Goal: Task Accomplishment & Management: Complete application form

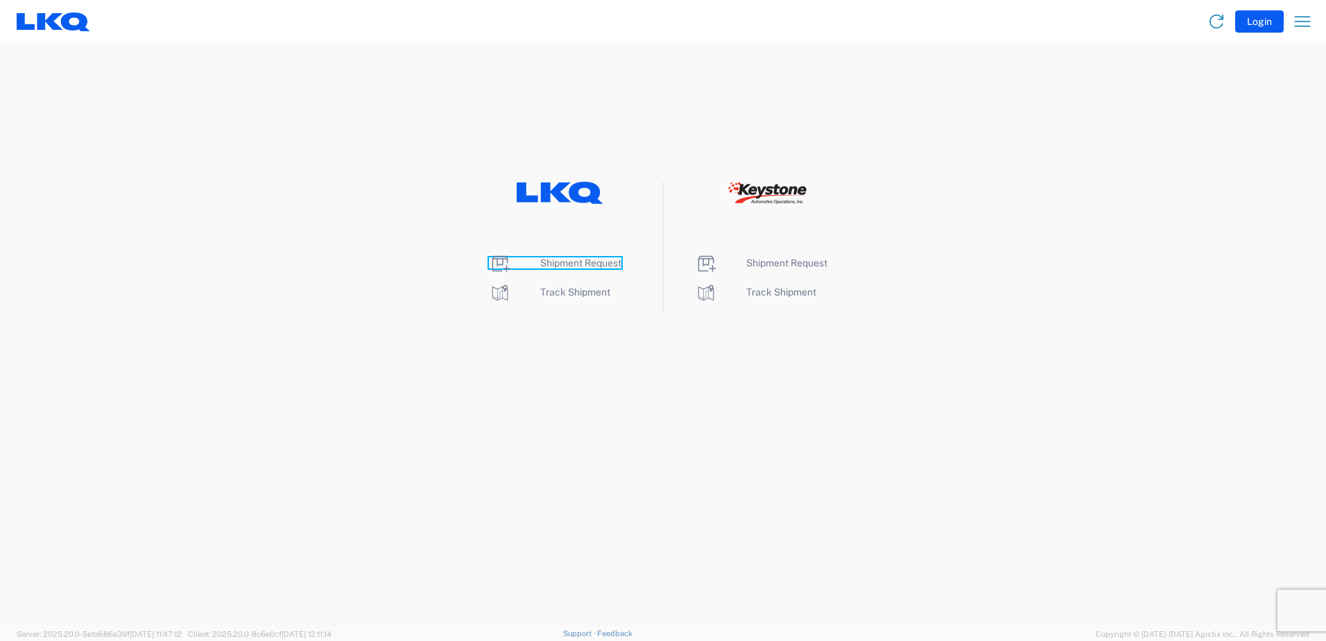
click at [582, 264] on span "Shipment Request" at bounding box center [580, 262] width 81 height 11
click at [545, 268] on li "Shipment Request" at bounding box center [560, 263] width 142 height 22
click at [546, 265] on span "Shipment Request" at bounding box center [580, 262] width 81 height 11
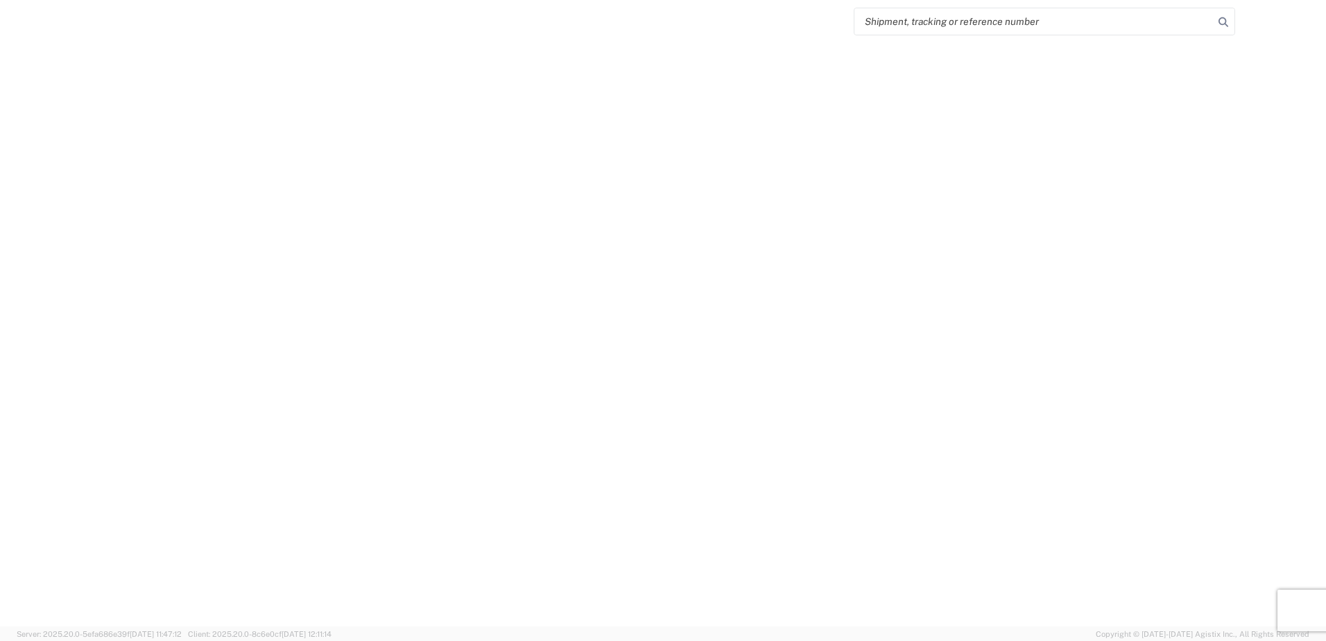
select select "FULL"
select select "LBS"
select select "IN"
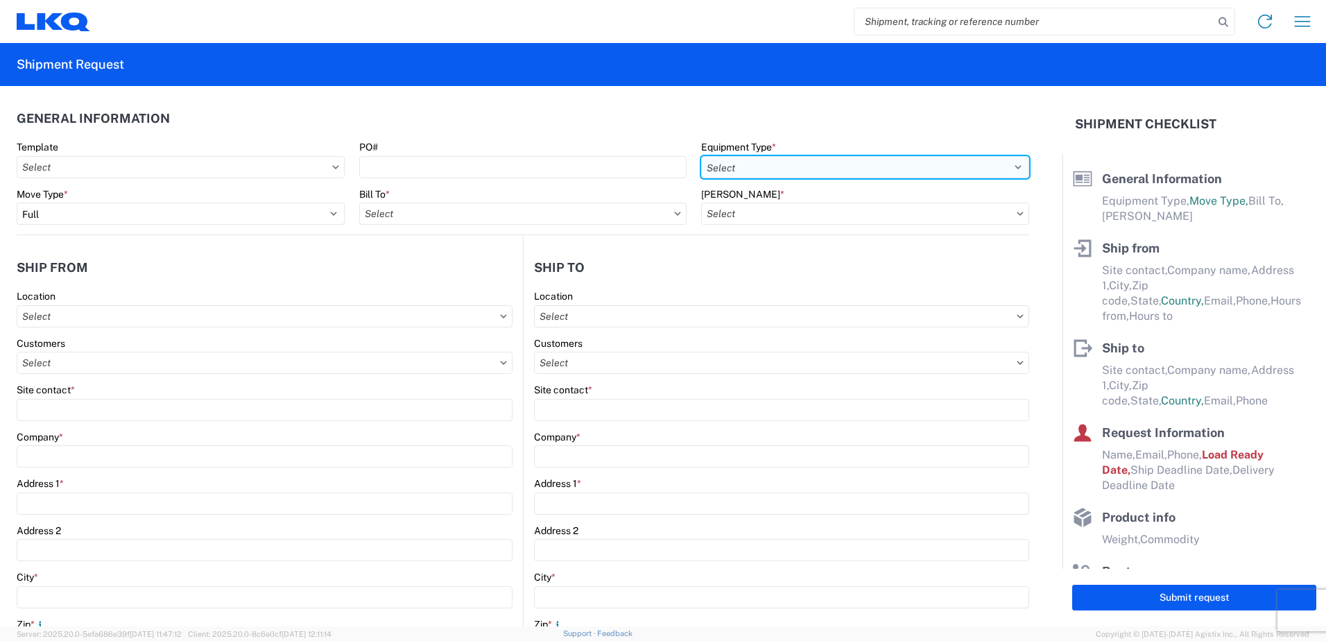
click at [781, 169] on select "Select 53’ Dry Van Flatbed Dropdeck (van) Lowboy (flatbed) Rail" at bounding box center [865, 167] width 328 height 22
select select "STDV"
click at [701, 156] on select "Select 53’ Dry Van Flatbed Dropdeck (van) Lowboy (flatbed) Rail" at bounding box center [865, 167] width 328 height 22
click at [538, 213] on input "text" at bounding box center [523, 213] width 328 height 22
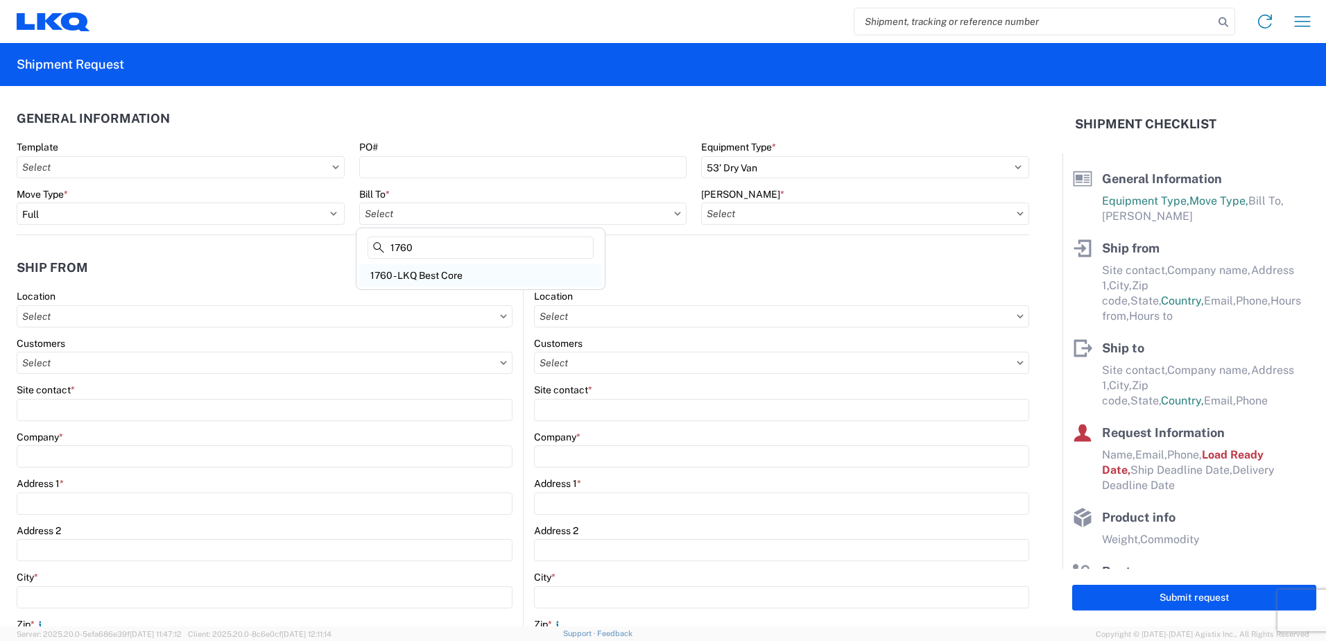
type input "1760"
click at [496, 268] on div "1760 - LKQ Best Core" at bounding box center [480, 275] width 243 height 22
type input "1760 - LKQ Best Core"
click at [911, 206] on input "text" at bounding box center [865, 213] width 328 height 22
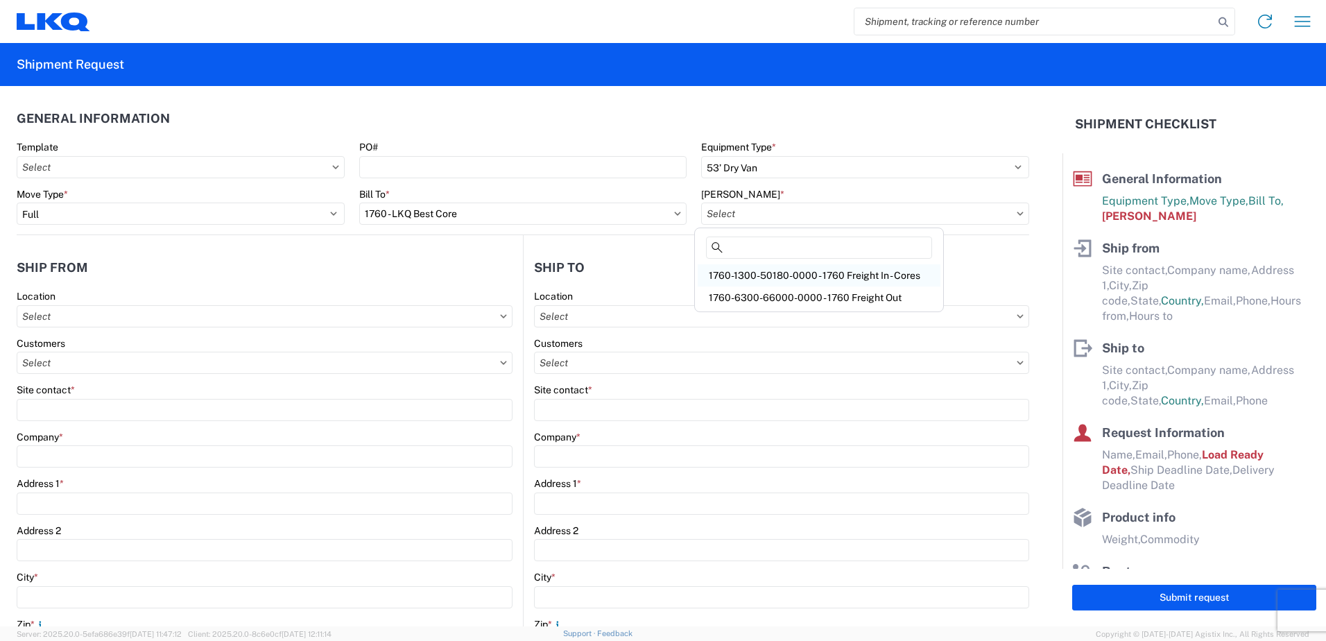
click at [905, 278] on div "1760-1300-50180-0000 - 1760 Freight In - Cores" at bounding box center [818, 275] width 243 height 22
type input "1760-1300-50180-0000 - 1760 Freight In - Cores"
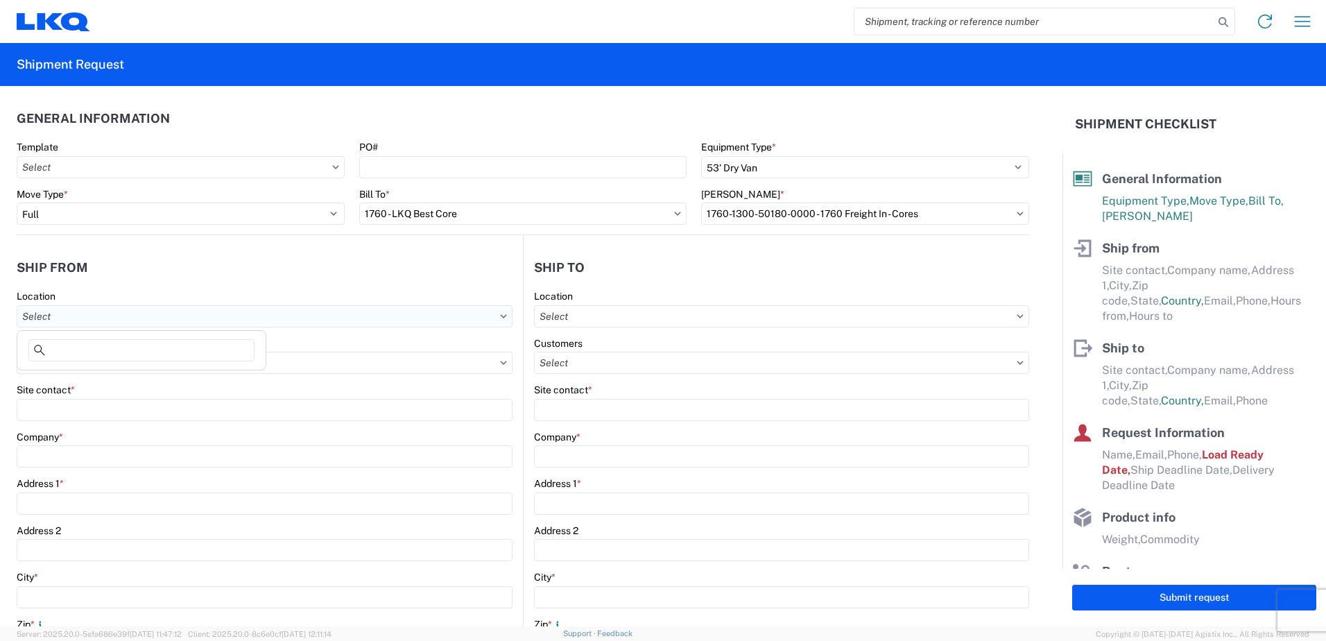
click at [211, 315] on input "text" at bounding box center [265, 316] width 496 height 22
type input "1394"
click at [187, 382] on div "1394 - Penn-Mar Depot" at bounding box center [141, 378] width 243 height 22
type input "1394 - Penn-Mar Depot"
type input "LKQ Corporation"
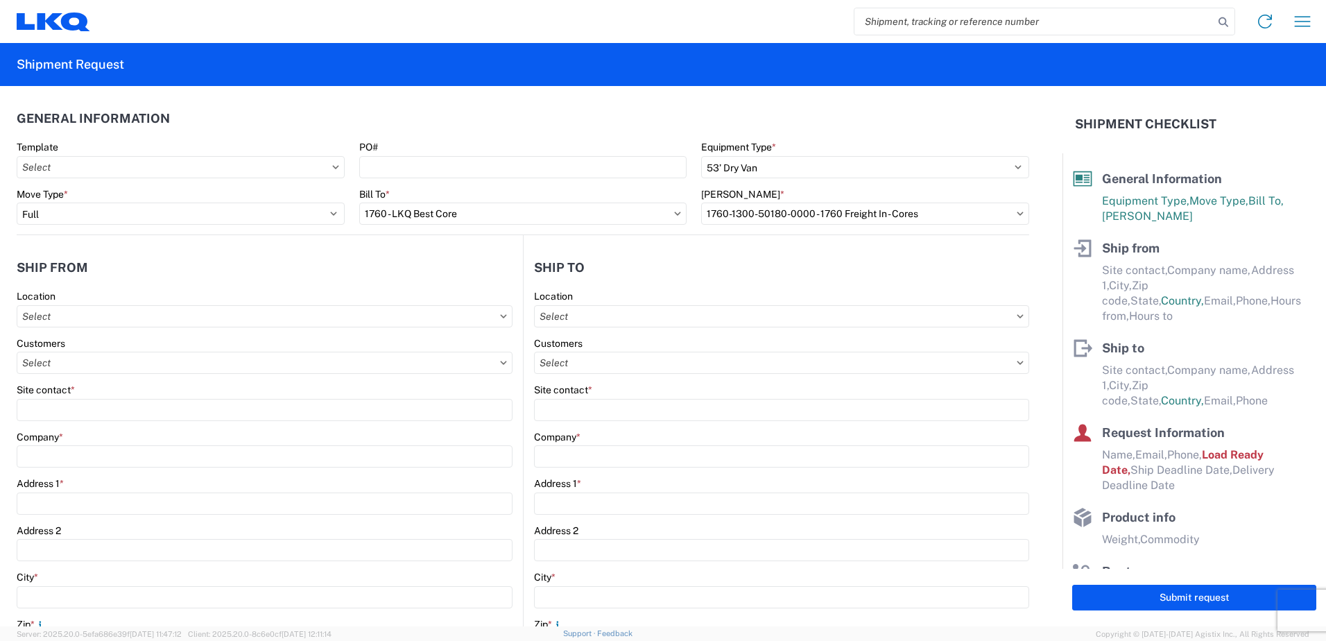
type input "[STREET_ADDRESS]"
type input "Halethorpe"
type input "21227"
select select "MD"
select select "US"
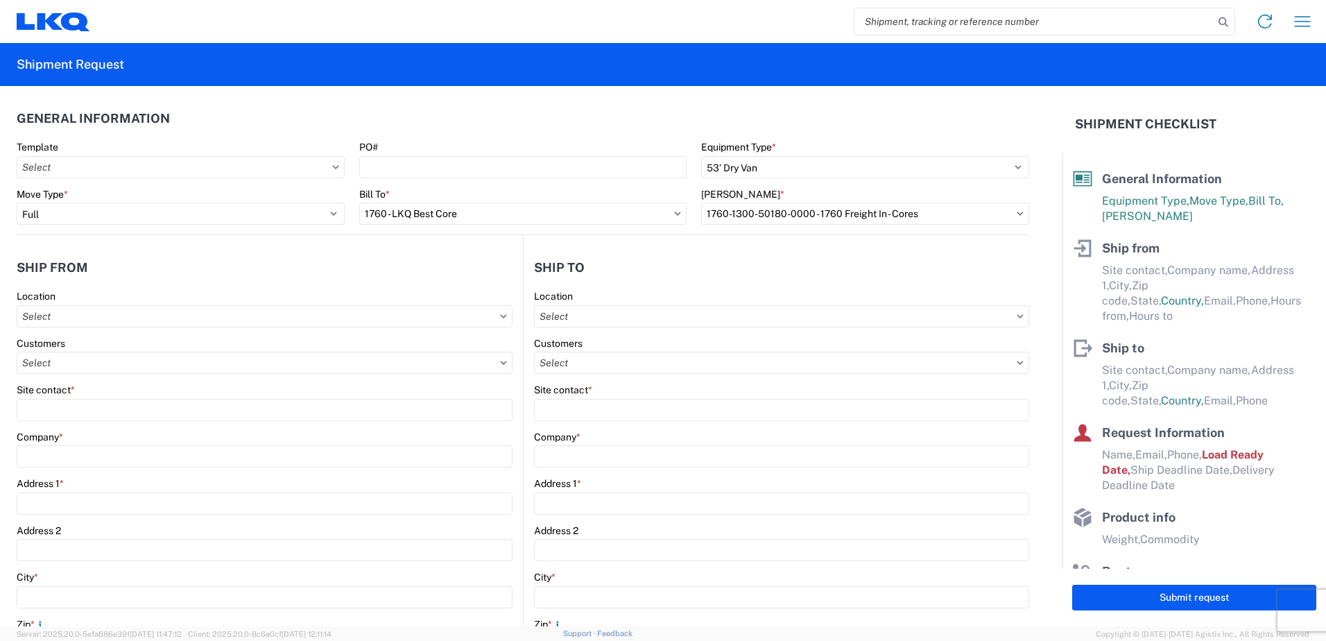
type input "07:00"
type input "17:00"
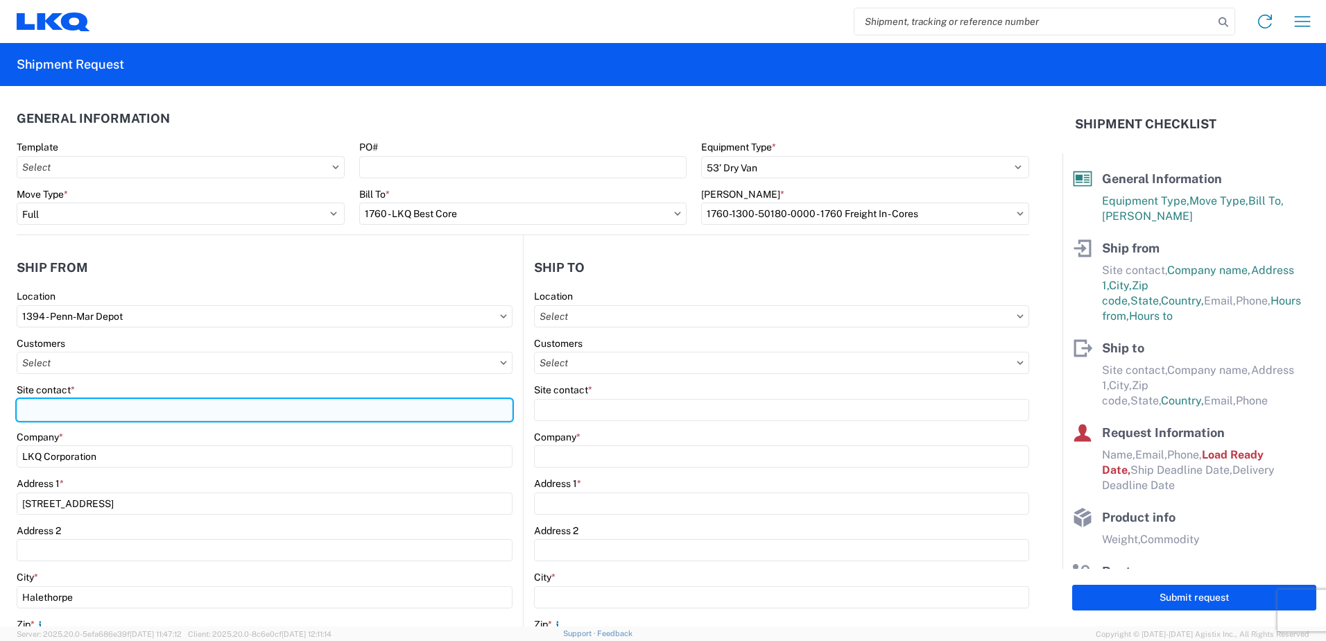
click at [167, 403] on input "Site contact *" at bounding box center [265, 410] width 496 height 22
type input "[PERSON_NAME]"
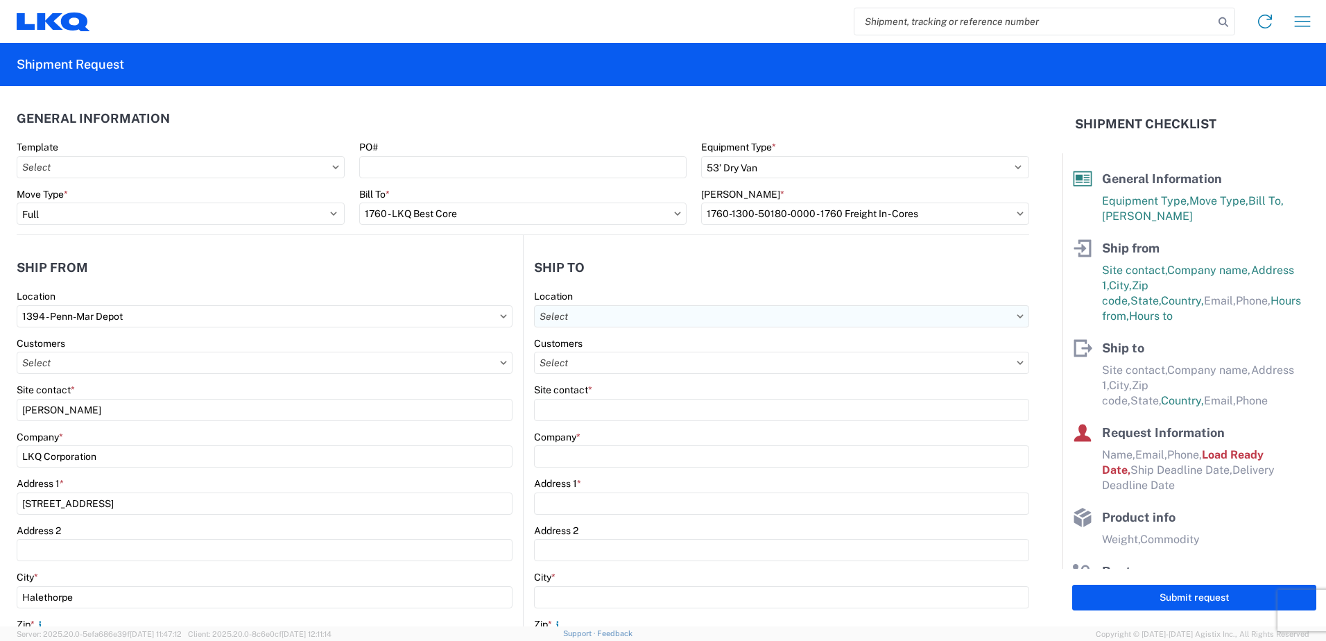
click at [641, 324] on input "text" at bounding box center [781, 316] width 495 height 22
type input "1635"
drag, startPoint x: 629, startPoint y: 373, endPoint x: 639, endPoint y: 381, distance: 12.8
click at [633, 376] on div "1635 - [PERSON_NAME]" at bounding box center [653, 378] width 243 height 22
type input "1635 - [PERSON_NAME]"
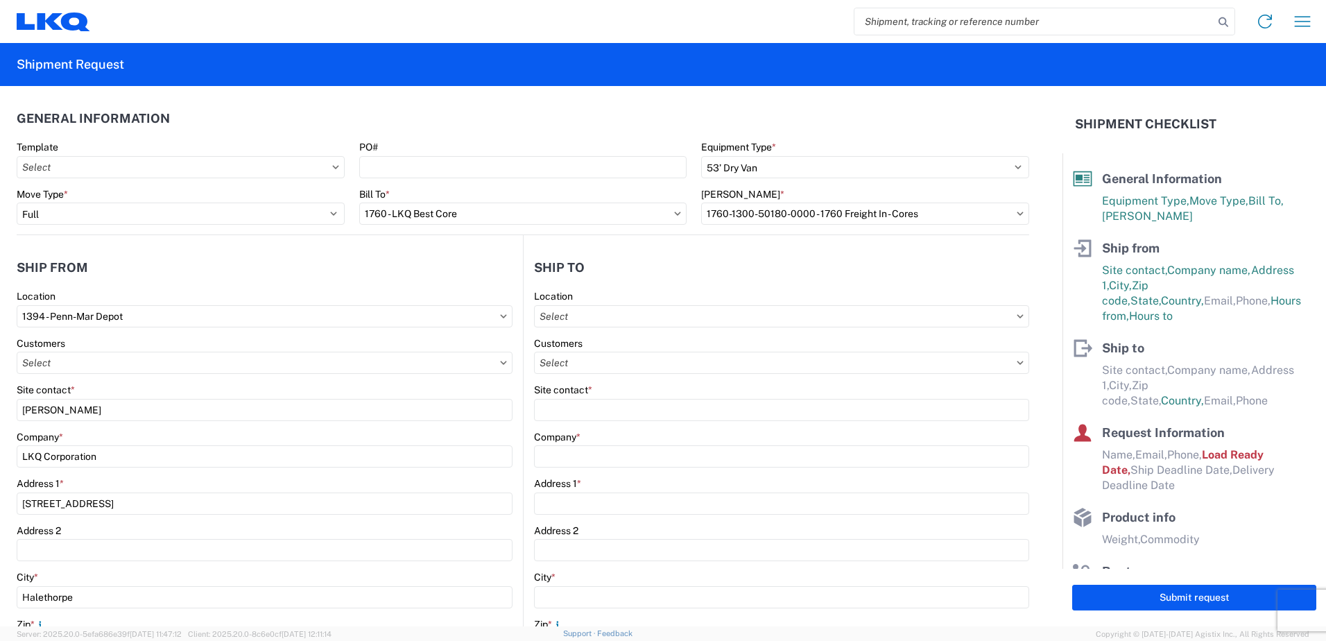
type input "[PERSON_NAME]"
type input "LKQ Corporation"
type input "[STREET_ADDRESS][PERSON_NAME]"
type input "Suite C"
type input "Alsip"
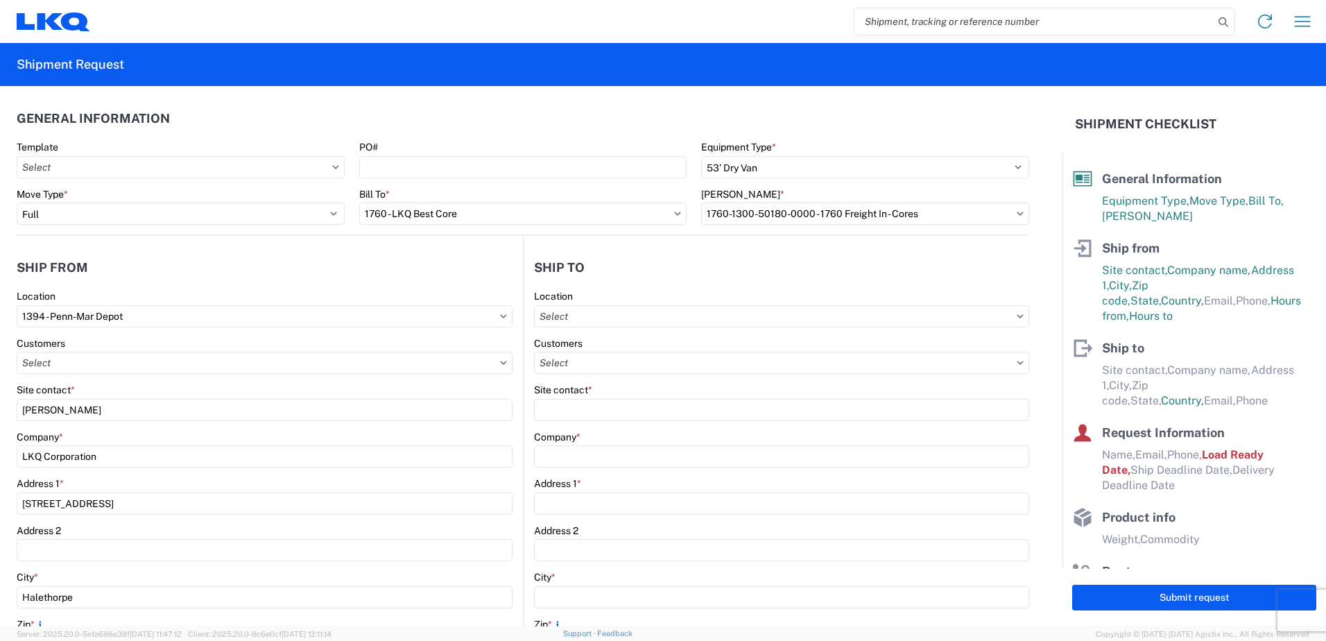
type input "60803"
select select "US"
type input "[EMAIL_ADDRESS][DOMAIN_NAME]"
type input "[PHONE_NUMBER]"
select select
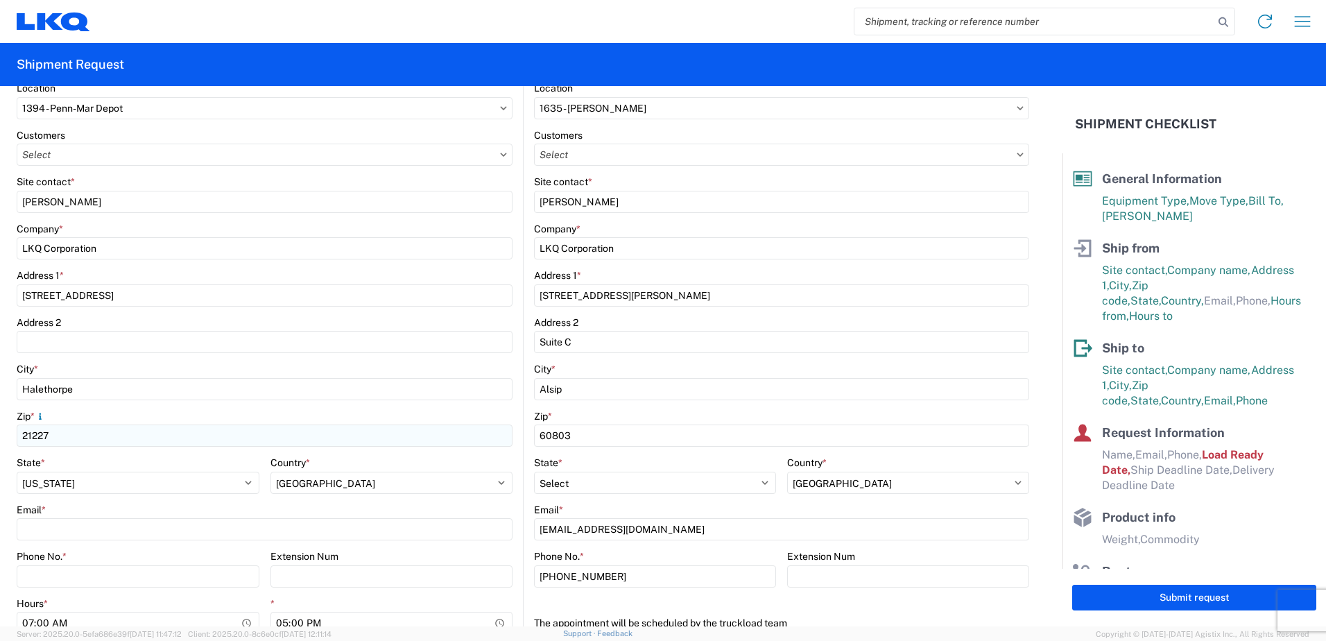
scroll to position [277, 0]
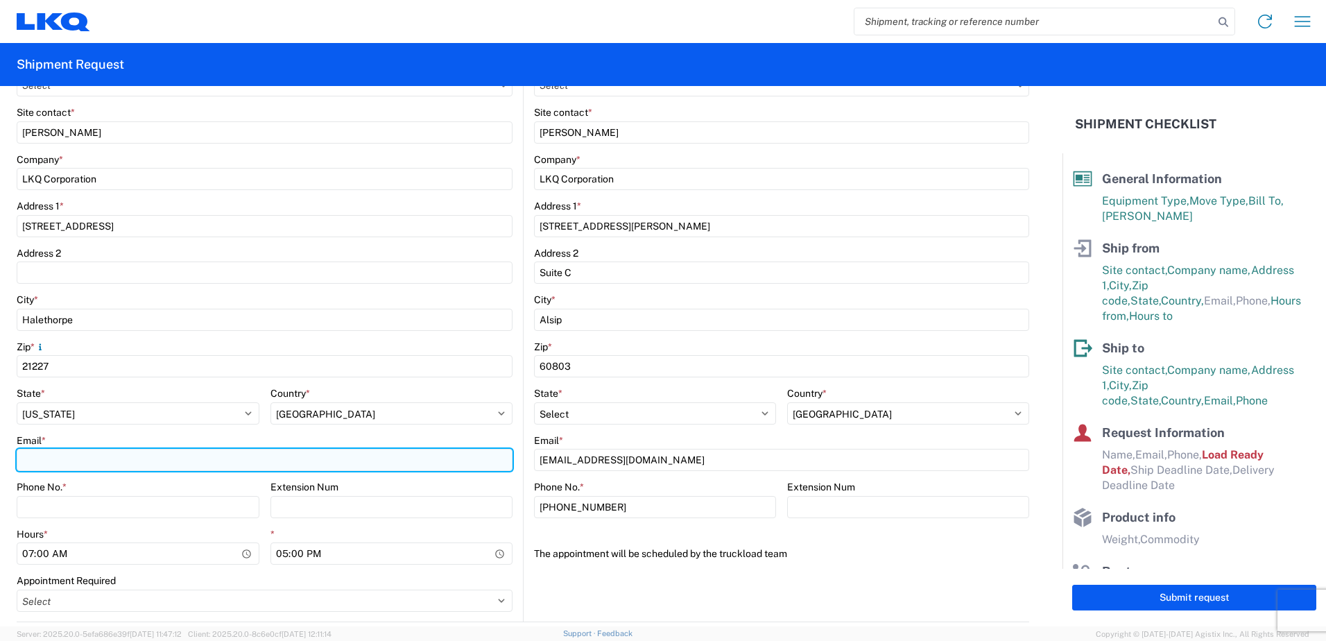
click at [63, 464] on input "Email *" at bounding box center [265, 460] width 496 height 22
type input "[EMAIL_ADDRESS][DOMAIN_NAME]"
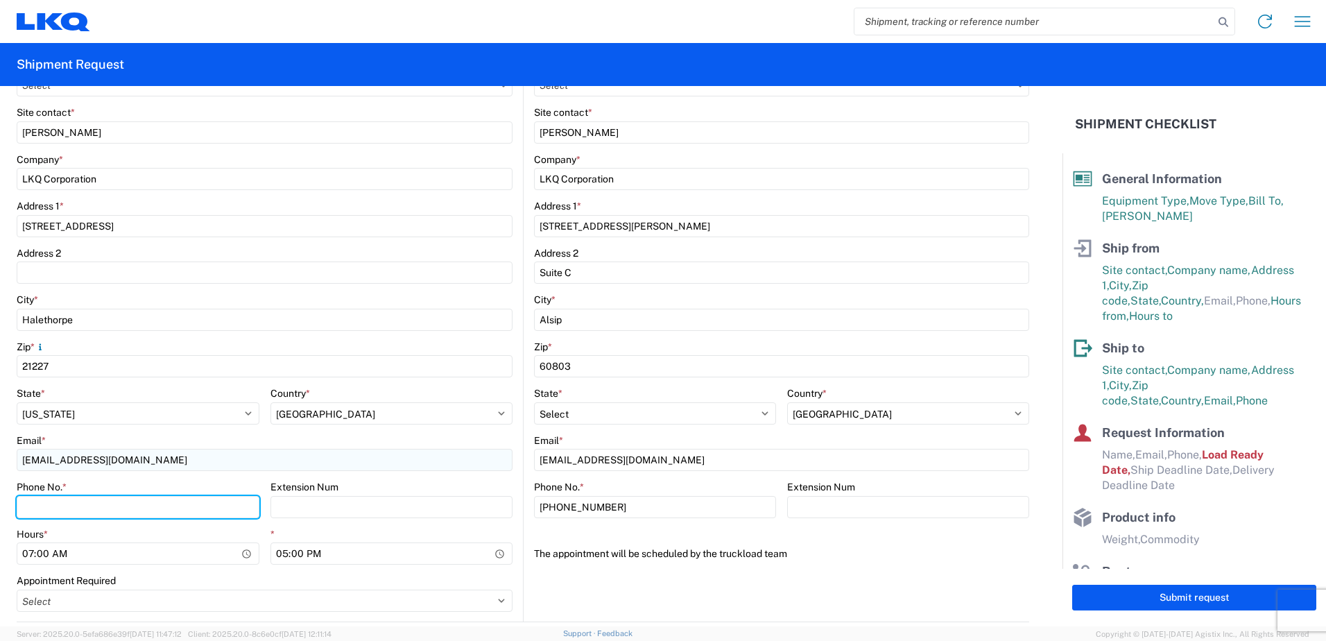
type input "4108977117"
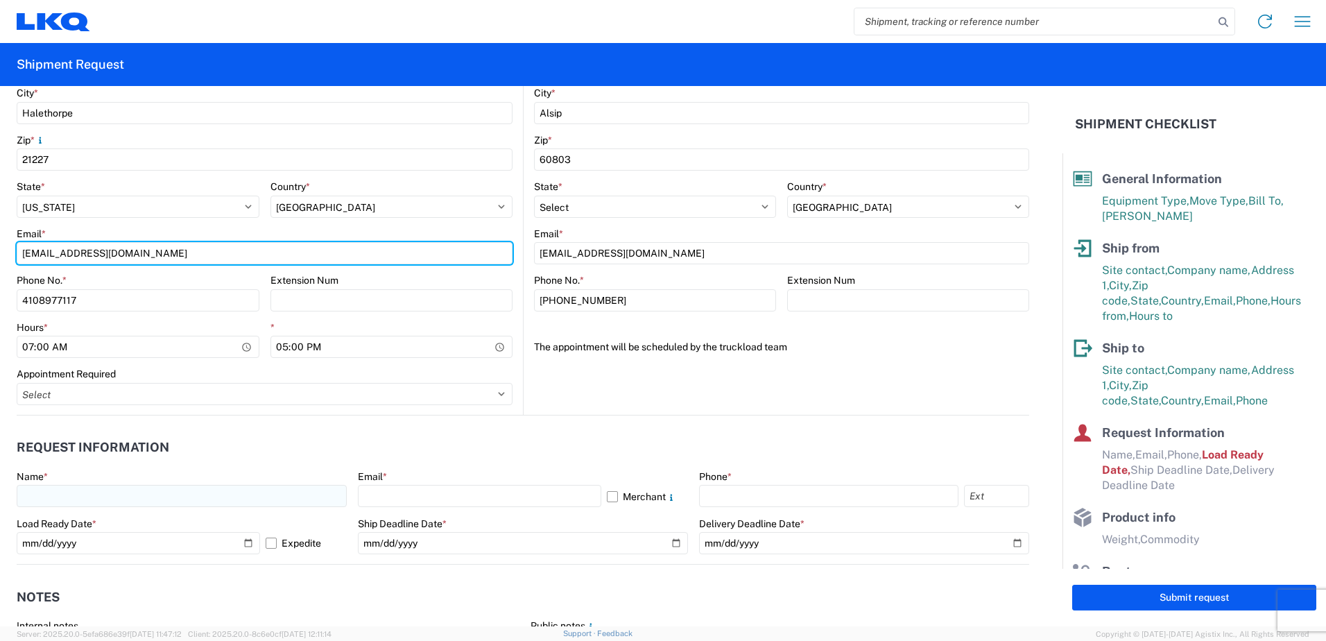
scroll to position [485, 0]
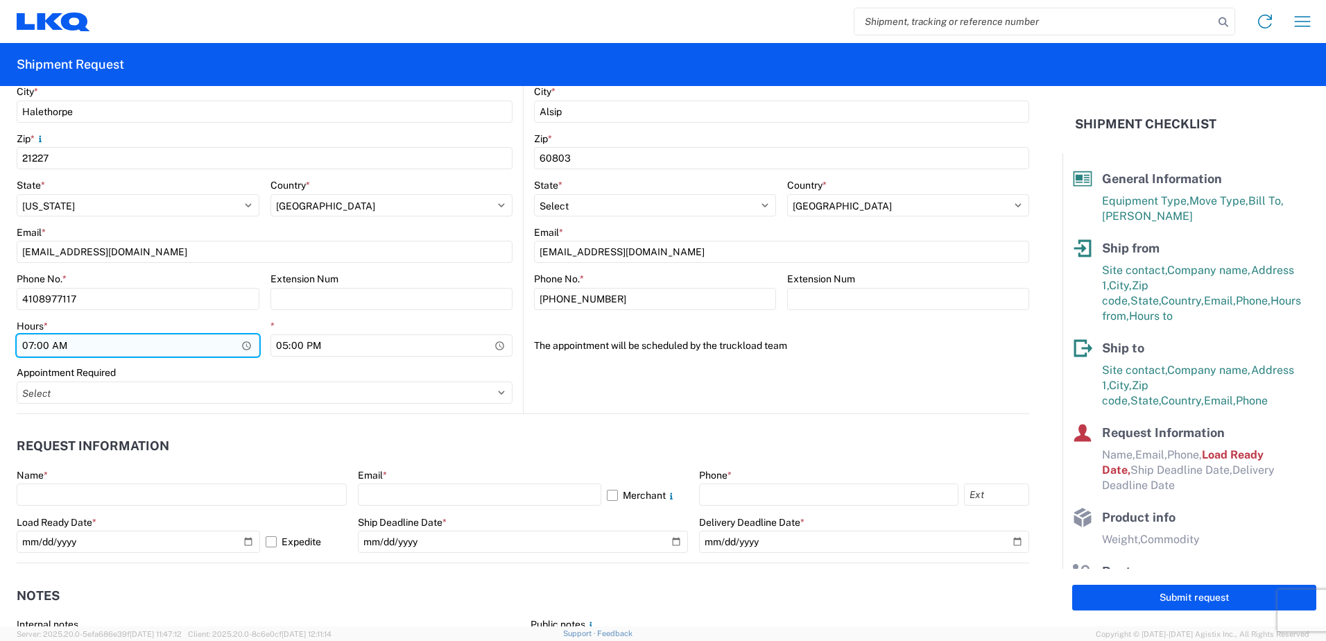
click at [239, 349] on input "07:00" at bounding box center [138, 345] width 243 height 22
type input "05:00"
drag, startPoint x: 548, startPoint y: 434, endPoint x: 522, endPoint y: 425, distance: 27.2
click at [534, 429] on agx-request-info "Request Information Name * Email * Merchant Phone * Load Ready Date * 2025-10-0…" at bounding box center [523, 488] width 1012 height 149
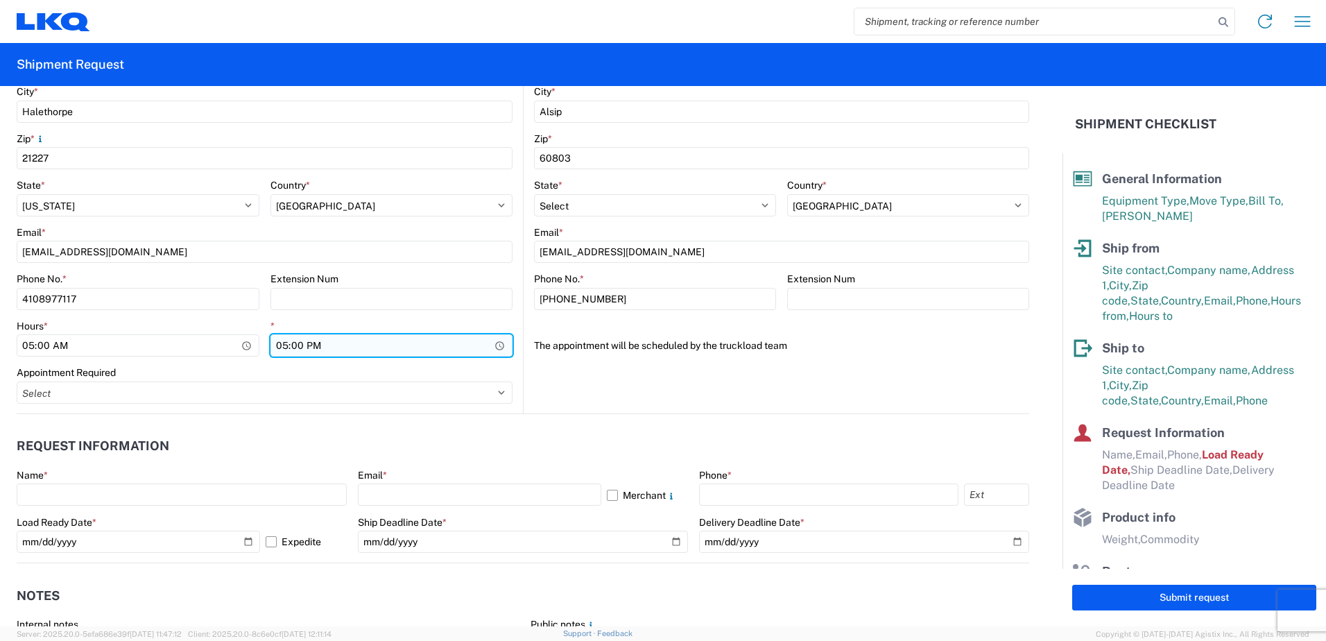
click at [497, 352] on input "17:00" at bounding box center [391, 345] width 243 height 22
type input "10:00"
click at [546, 437] on header "Request Information" at bounding box center [523, 446] width 1012 height 31
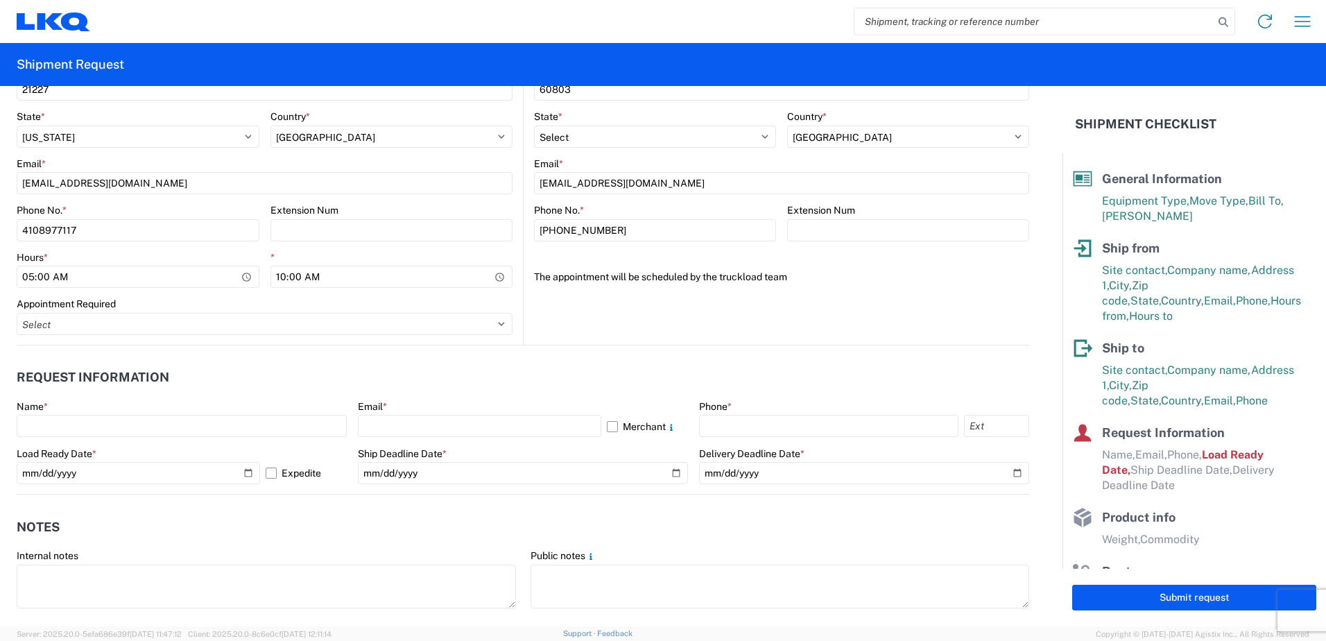
scroll to position [555, 0]
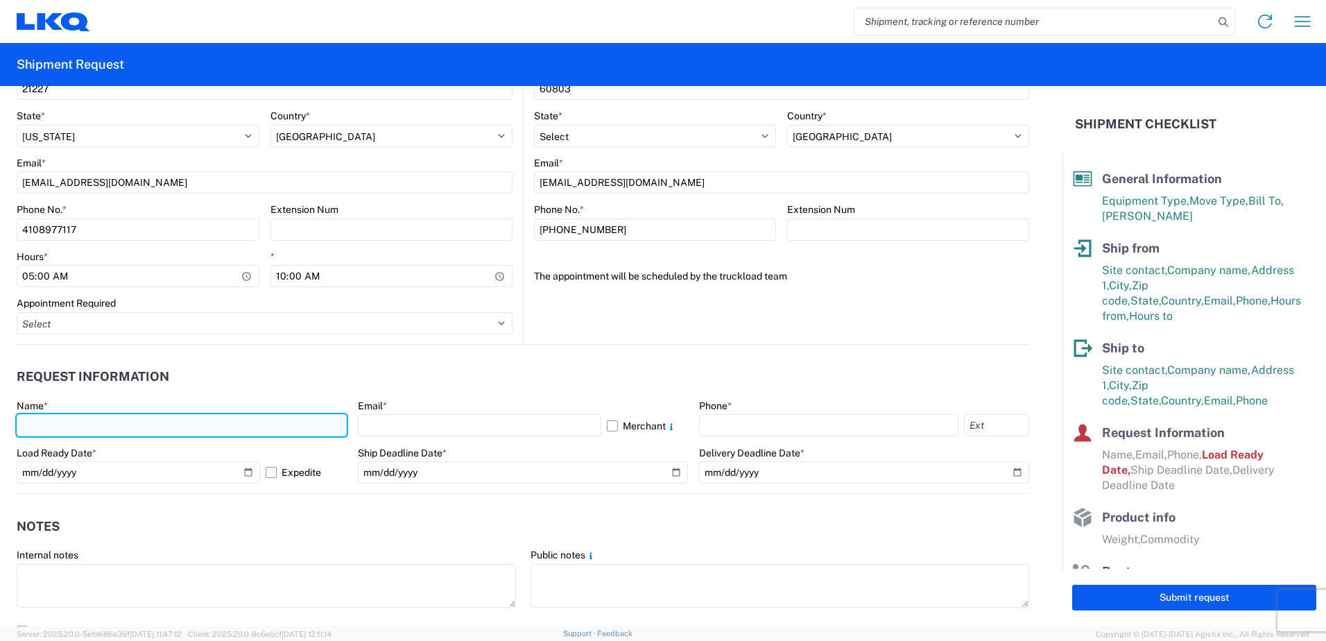
click at [114, 428] on input "text" at bounding box center [182, 425] width 330 height 22
click at [145, 427] on input "text" at bounding box center [182, 425] width 330 height 22
type input "[PERSON_NAME]"
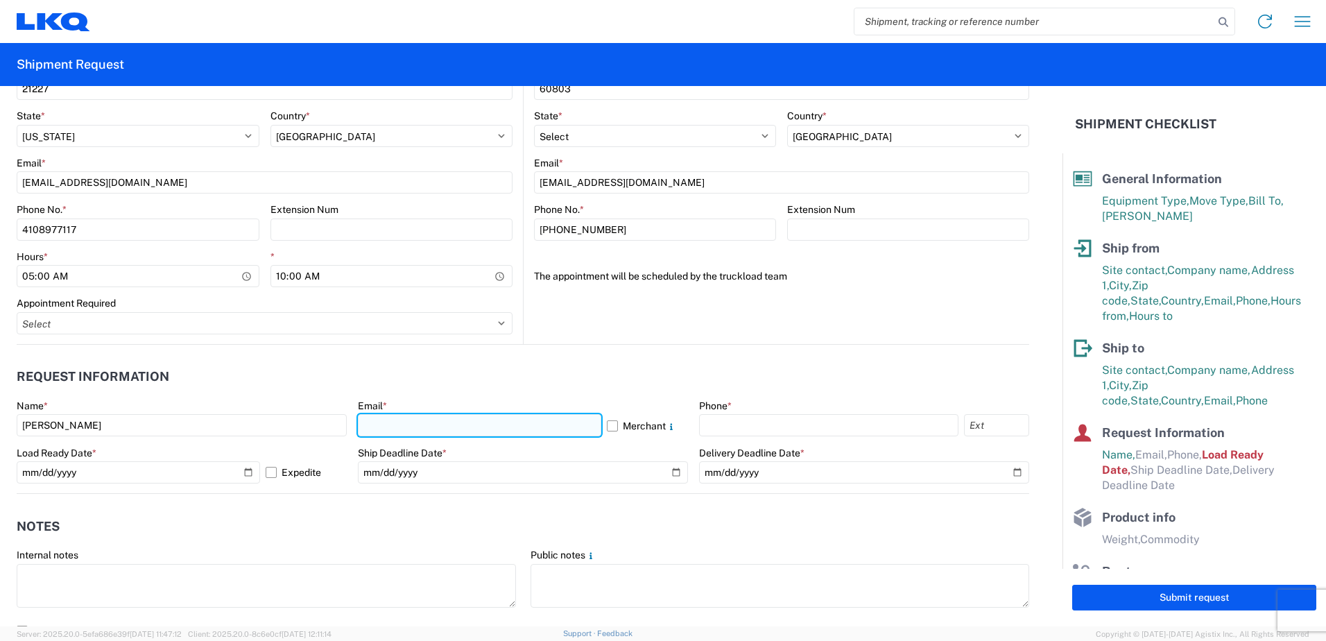
click at [392, 426] on input "text" at bounding box center [479, 425] width 243 height 22
type input "[EMAIL_ADDRESS][DOMAIN_NAME]"
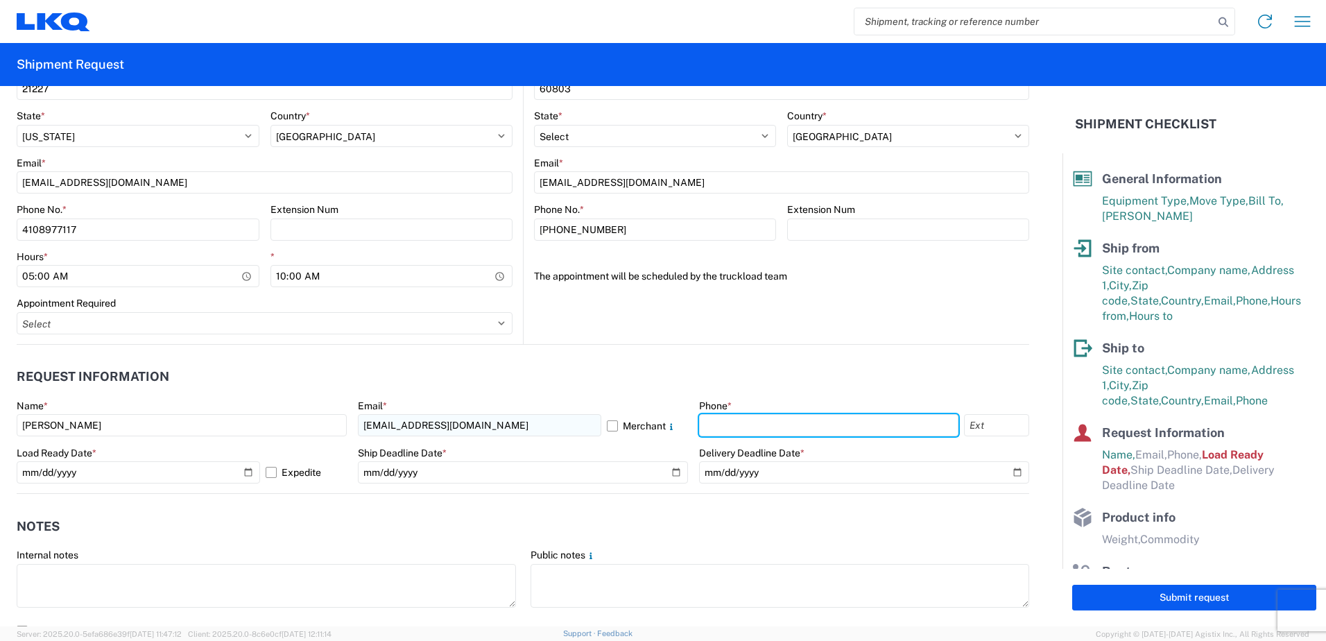
type input "4108977117"
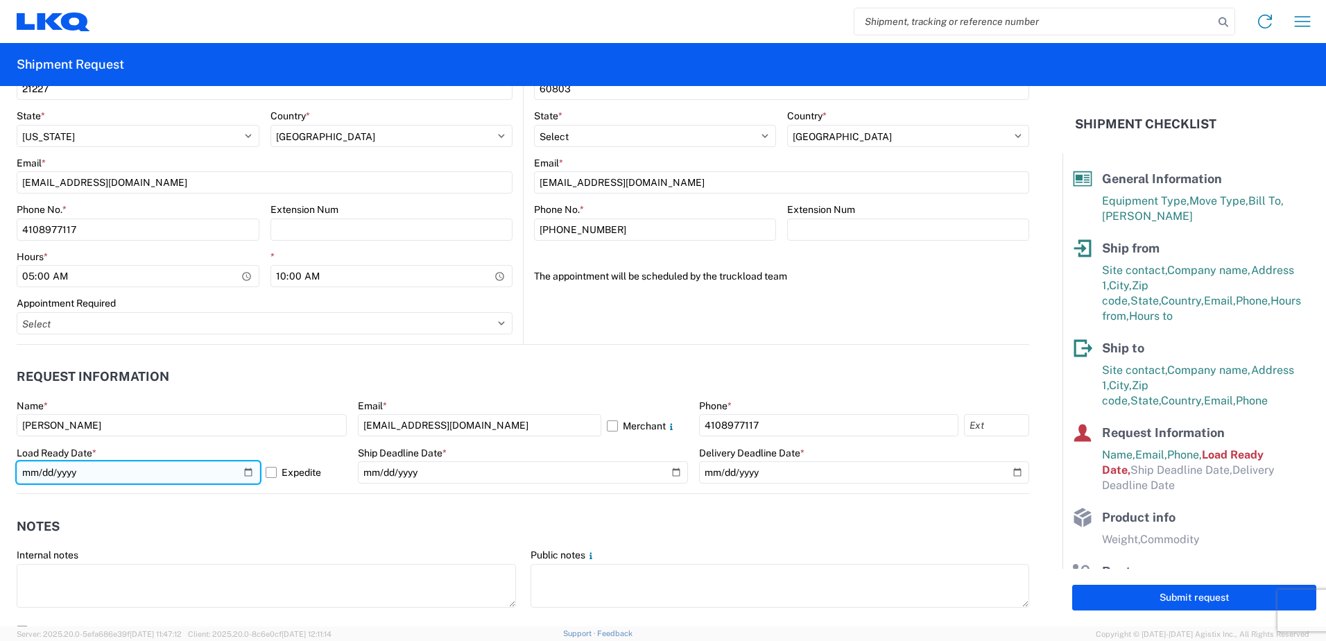
click at [242, 476] on input "[DATE]" at bounding box center [138, 472] width 243 height 22
type input "[DATE]"
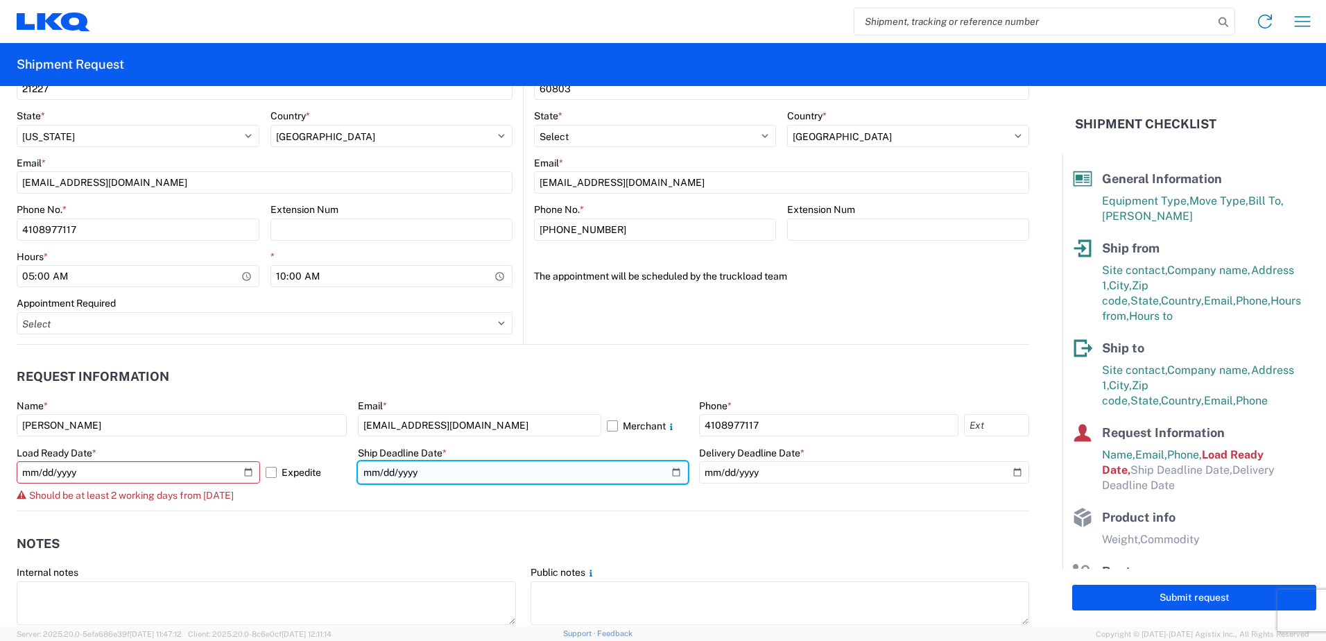
click at [667, 478] on input "date" at bounding box center [523, 472] width 330 height 22
click at [666, 477] on input "date" at bounding box center [523, 472] width 330 height 22
type input "[DATE]"
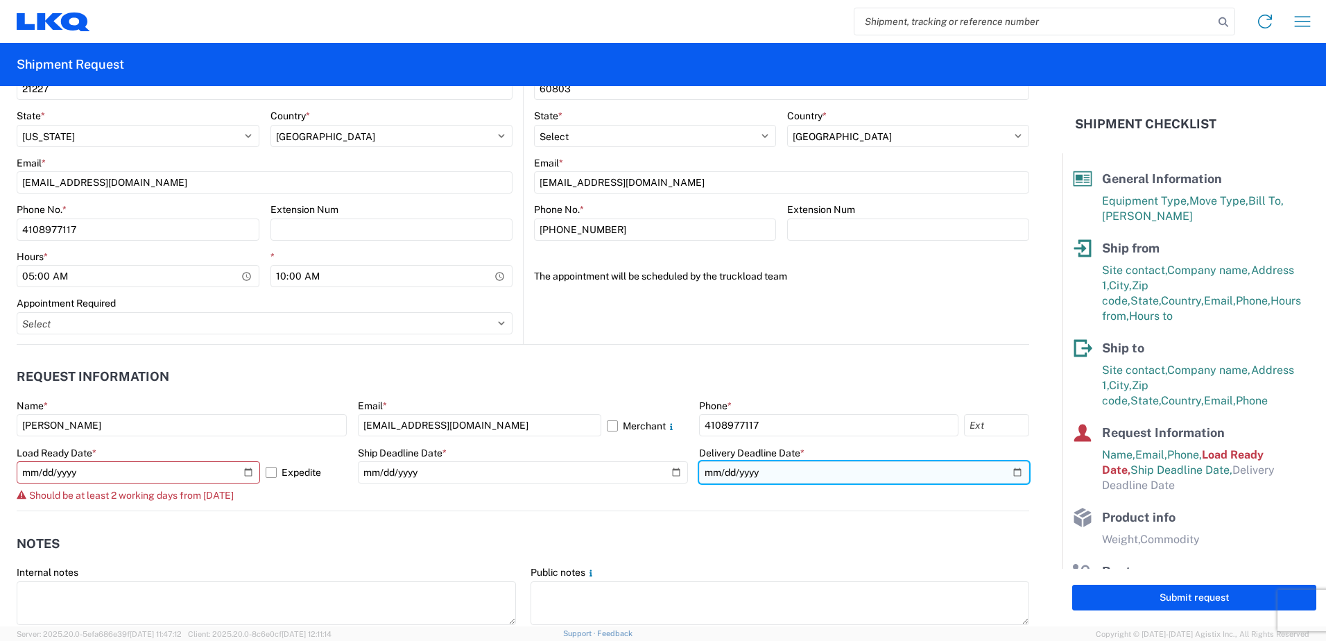
click at [1003, 474] on input "date" at bounding box center [864, 472] width 330 height 22
type input "[DATE]"
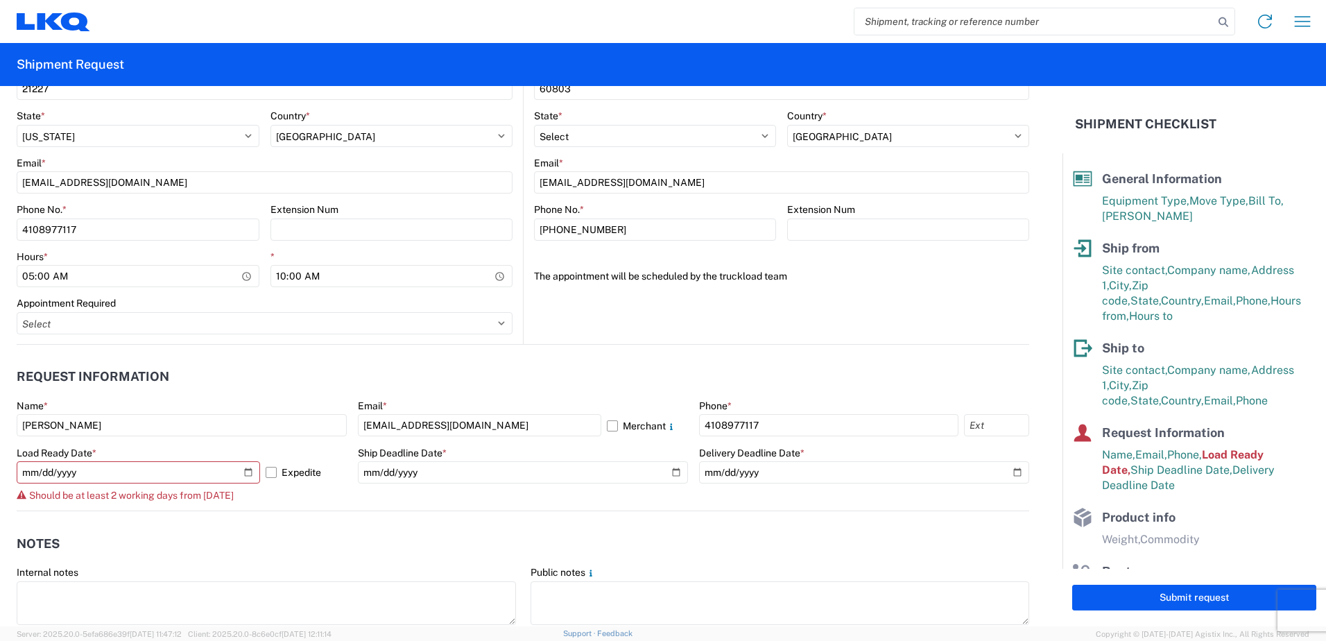
click at [850, 531] on header "Notes" at bounding box center [523, 543] width 1012 height 31
click at [243, 476] on input "[DATE]" at bounding box center [138, 472] width 243 height 22
type input "[DATE]"
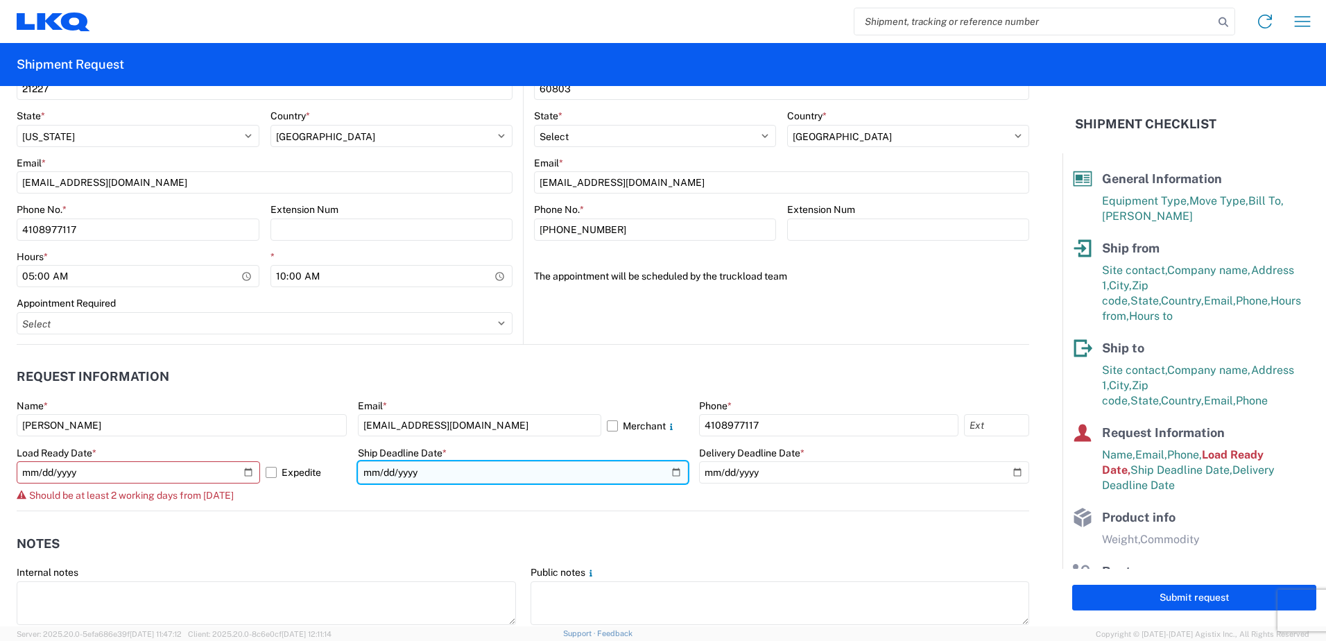
click at [673, 478] on input "[DATE]" at bounding box center [523, 472] width 330 height 22
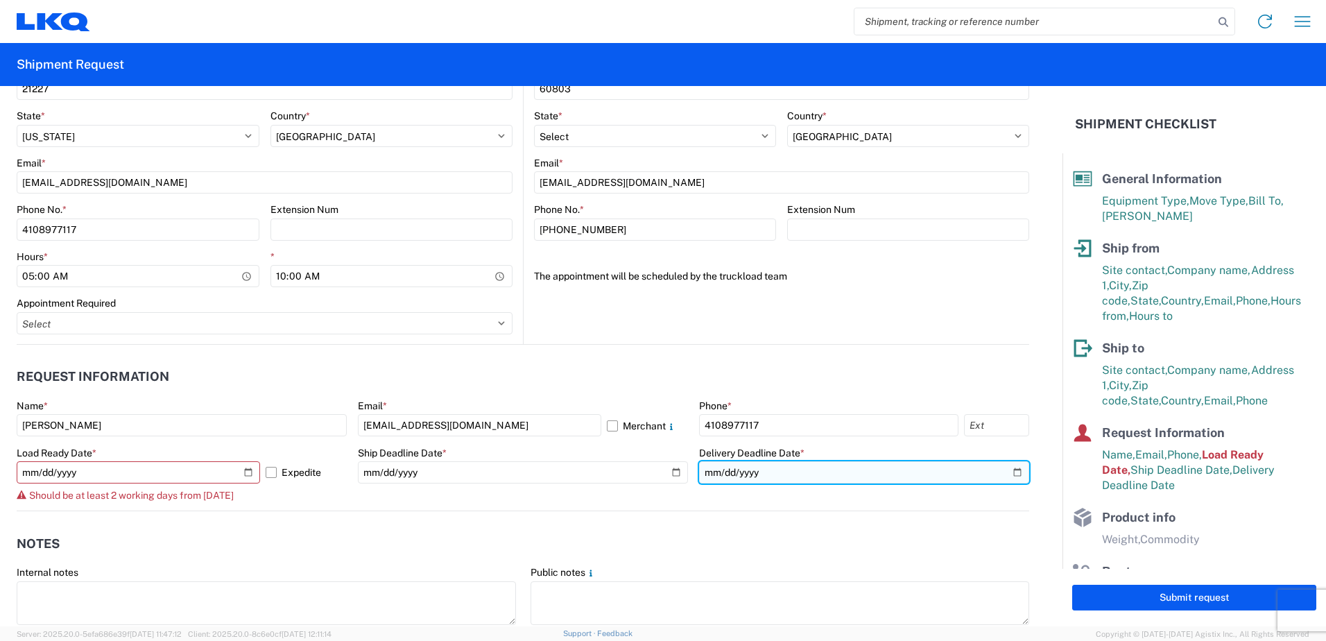
click at [1009, 480] on input "[DATE]" at bounding box center [864, 472] width 330 height 22
click at [1005, 471] on input "[DATE]" at bounding box center [864, 472] width 330 height 22
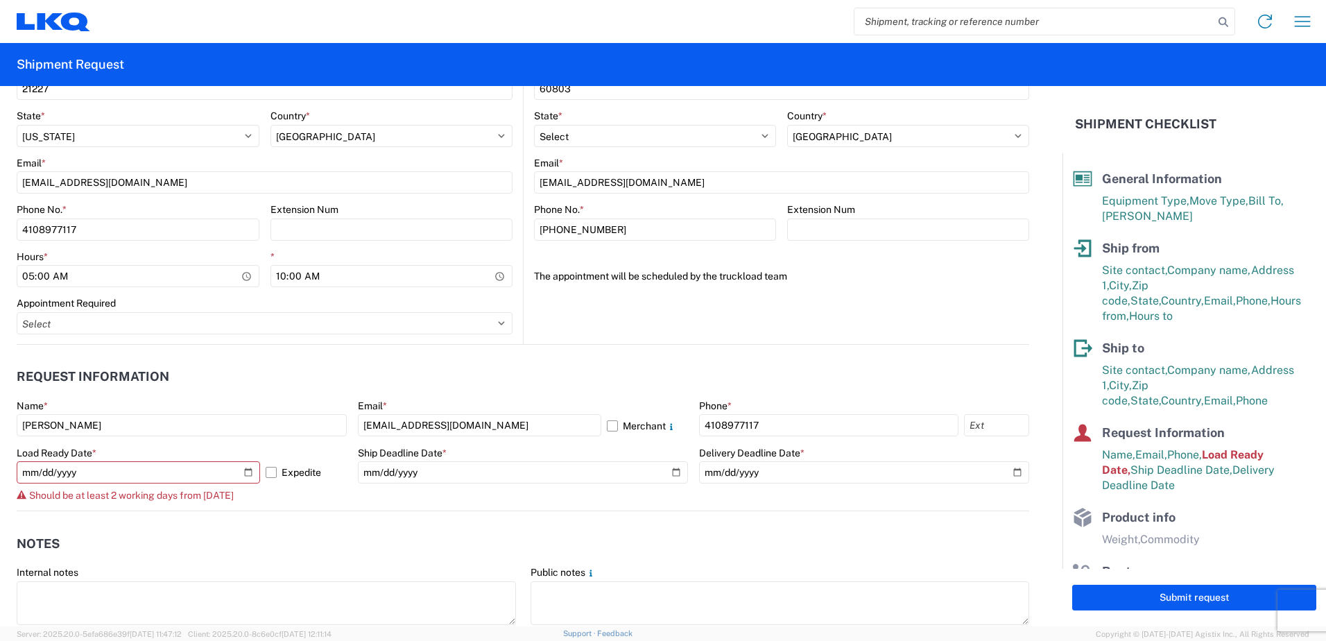
click at [564, 510] on agx-form-control-wrapper-v2 "Ship Deadline Date * 2025-10-10" at bounding box center [523, 478] width 330 height 64
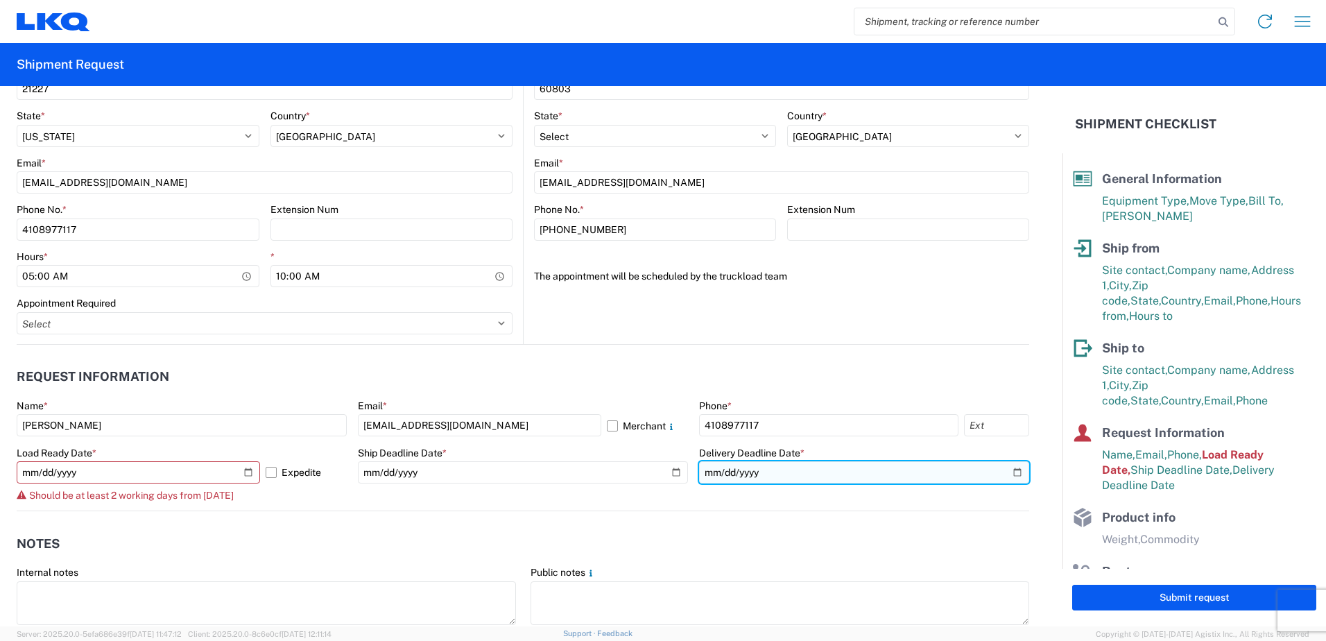
click at [1009, 473] on input "[DATE]" at bounding box center [864, 472] width 330 height 22
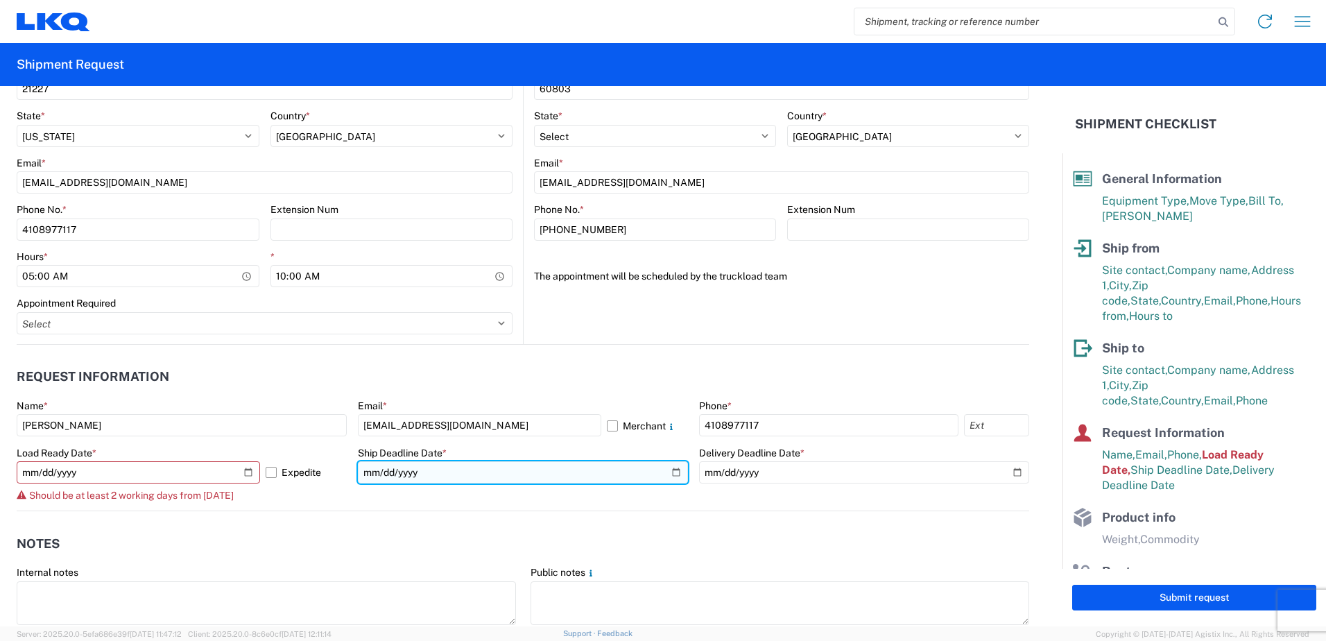
click at [672, 471] on input "[DATE]" at bounding box center [523, 472] width 330 height 22
type input "[DATE]"
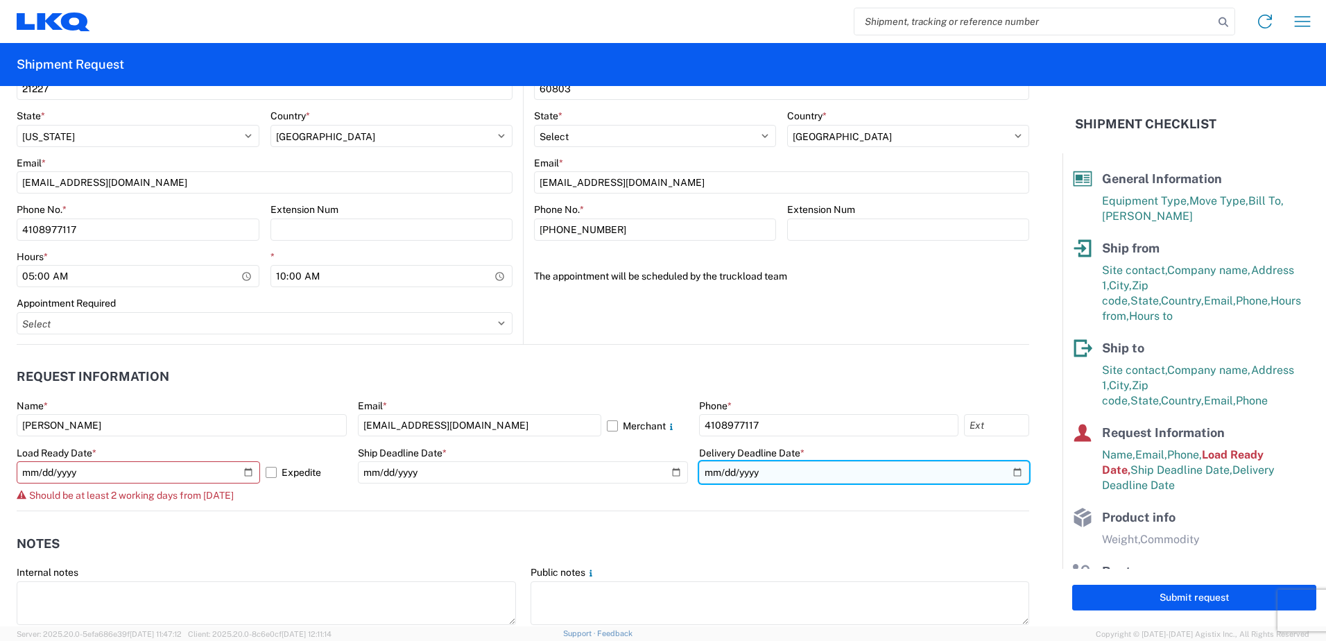
click at [1009, 472] on input "[DATE]" at bounding box center [864, 472] width 330 height 22
click at [1007, 471] on input "[DATE]" at bounding box center [864, 472] width 330 height 22
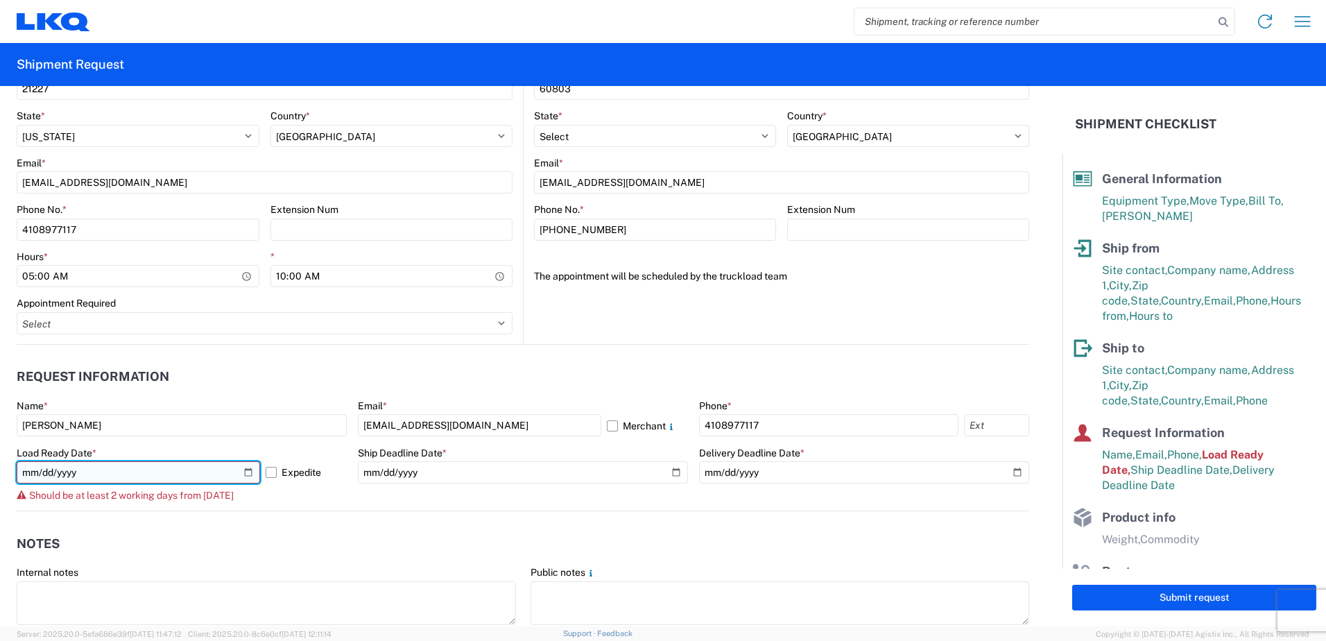
click at [135, 474] on input "[DATE]" at bounding box center [138, 472] width 243 height 22
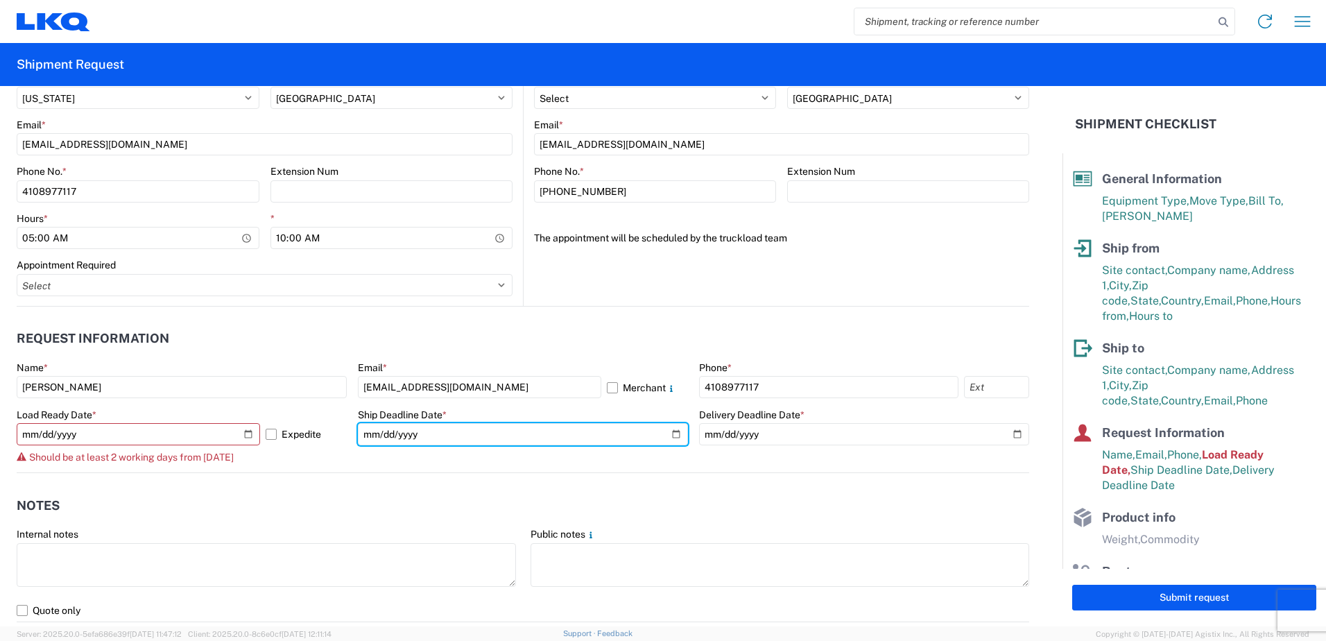
scroll to position [624, 0]
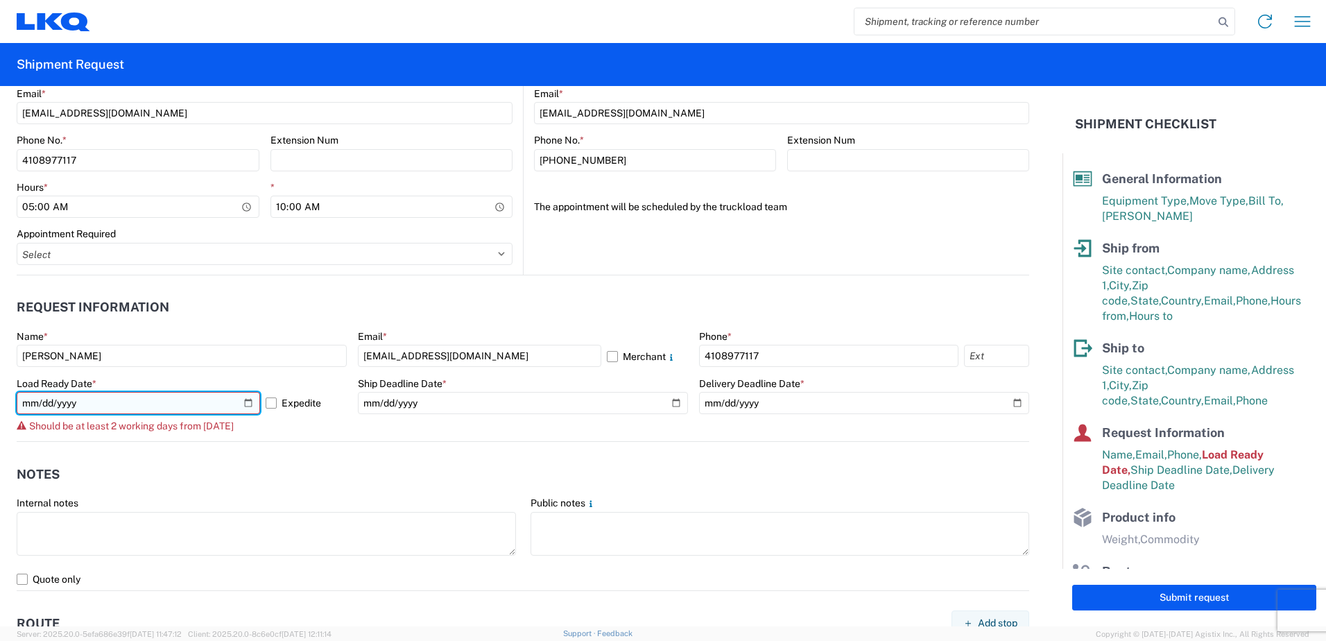
click at [247, 405] on input "[DATE]" at bounding box center [138, 403] width 243 height 22
click at [243, 400] on input "[DATE]" at bounding box center [138, 403] width 243 height 22
click at [246, 410] on input "[DATE]" at bounding box center [138, 403] width 243 height 22
click at [248, 402] on input "[DATE]" at bounding box center [138, 403] width 243 height 22
type input "[DATE]"
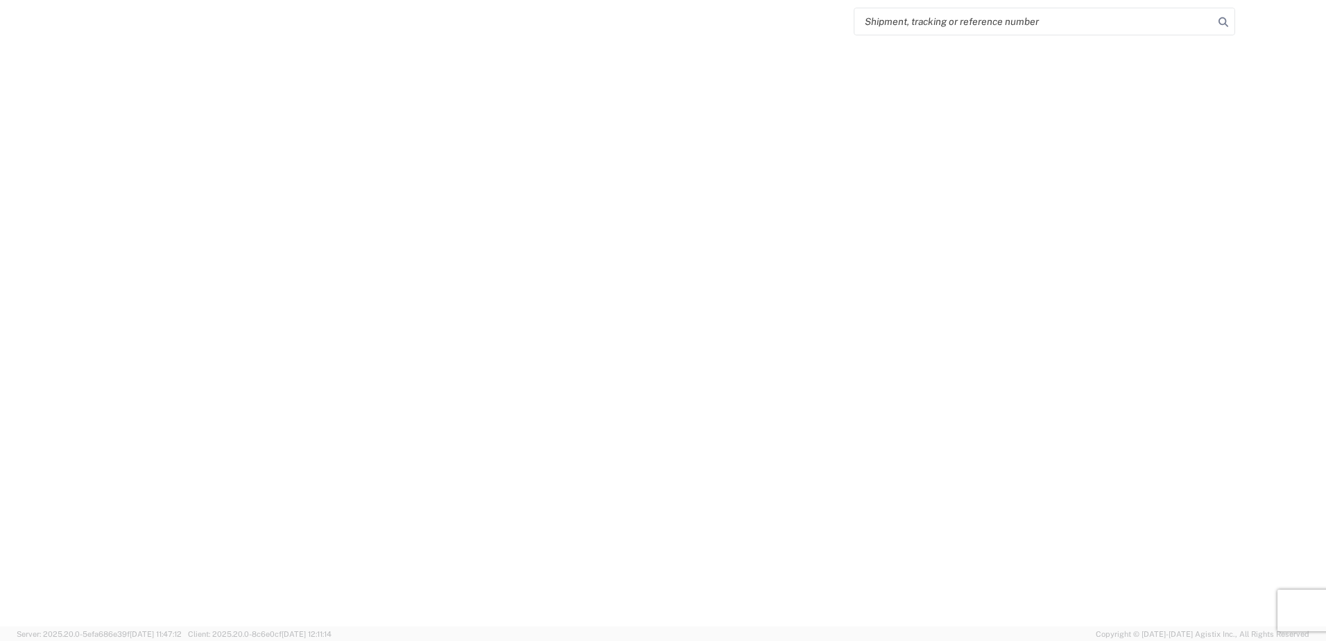
select select "FULL"
select select "US"
select select "LBS"
select select "IN"
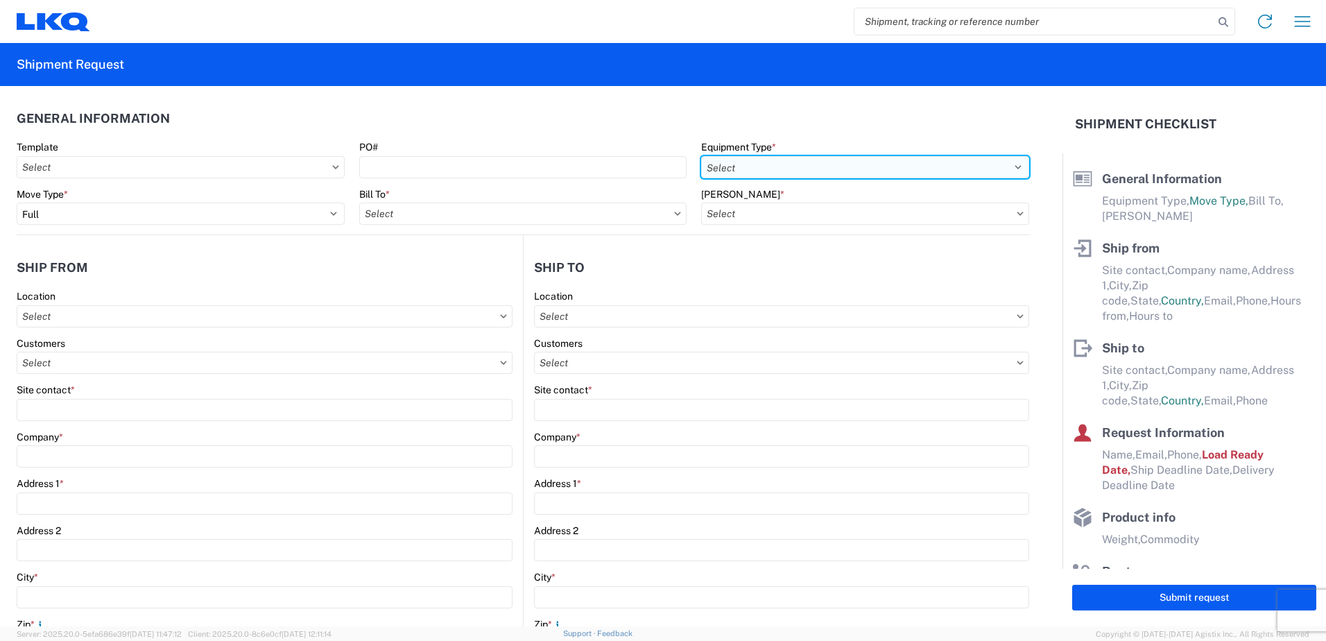
click at [711, 165] on select "Select 53’ Dry Van Flatbed Dropdeck (van) Lowboy (flatbed) Rail" at bounding box center [865, 167] width 328 height 22
select select "STDV"
click at [701, 156] on select "Select 53’ Dry Van Flatbed Dropdeck (van) Lowboy (flatbed) Rail" at bounding box center [865, 167] width 328 height 22
click at [569, 220] on input "text" at bounding box center [523, 213] width 328 height 22
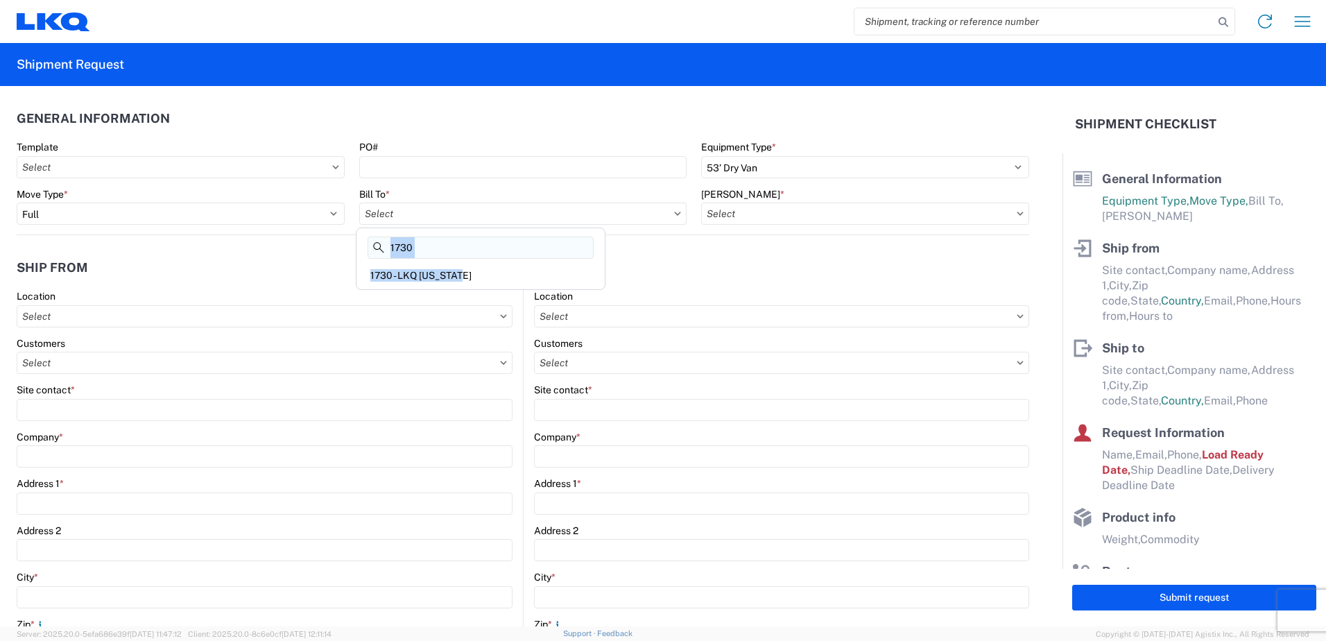
drag, startPoint x: 487, startPoint y: 281, endPoint x: 469, endPoint y: 247, distance: 38.1
click at [476, 254] on div "1730 1730 - LKQ [US_STATE]" at bounding box center [481, 258] width 250 height 62
click at [469, 247] on input "1730" at bounding box center [480, 247] width 226 height 22
type input "1760"
click at [463, 276] on div "1760 - LKQ Best Core" at bounding box center [480, 275] width 243 height 22
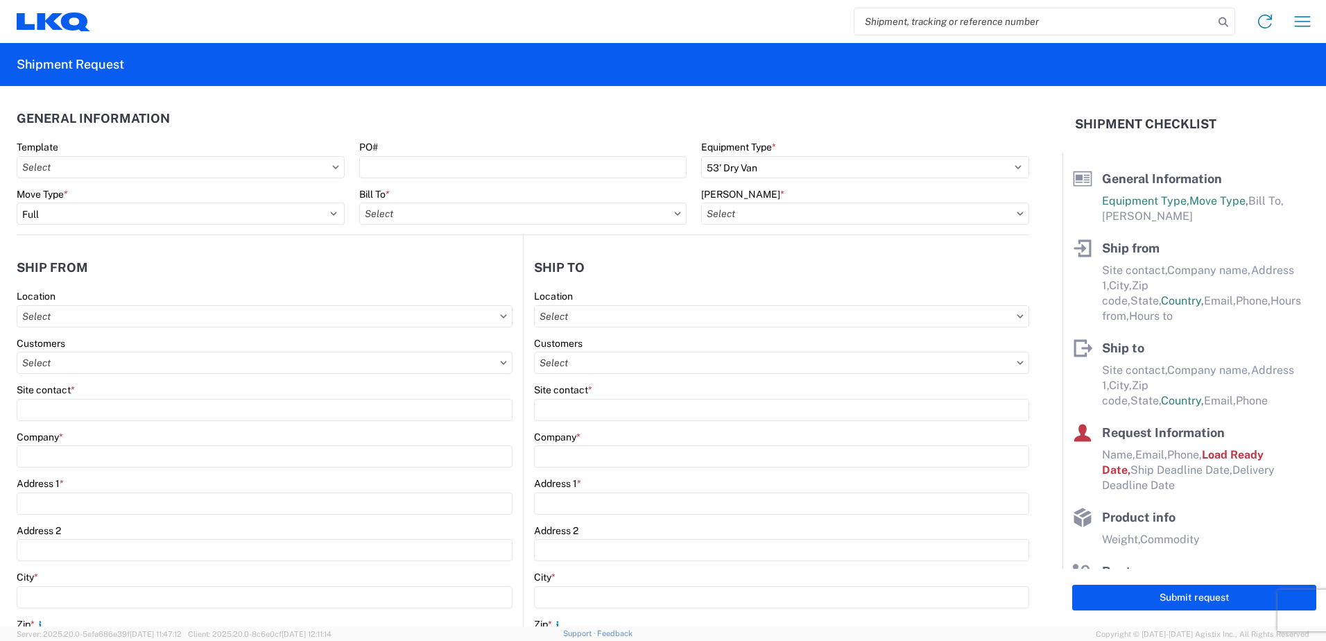
type input "1760 - LKQ Best Core"
click at [808, 214] on input "text" at bounding box center [865, 213] width 328 height 22
click at [800, 272] on div "1760-1300-50180-0000 - 1760 Freight In - Cores" at bounding box center [818, 275] width 243 height 22
type input "1760-1300-50180-0000 - 1760 Freight In - Cores"
click at [126, 313] on input "text" at bounding box center [265, 316] width 496 height 22
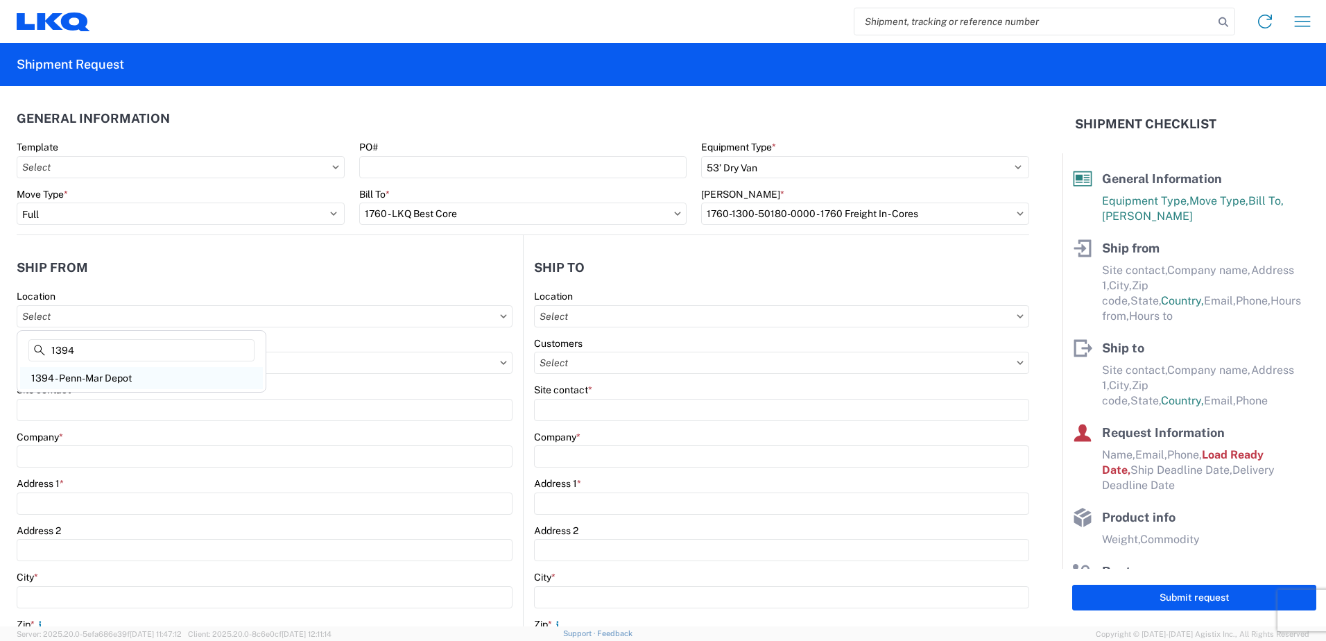
type input "1394"
click at [129, 374] on div "1394 - Penn-Mar Depot" at bounding box center [141, 378] width 243 height 22
type input "1394 - Penn-Mar Depot"
type input "LKQ Corporation"
type input "[STREET_ADDRESS]"
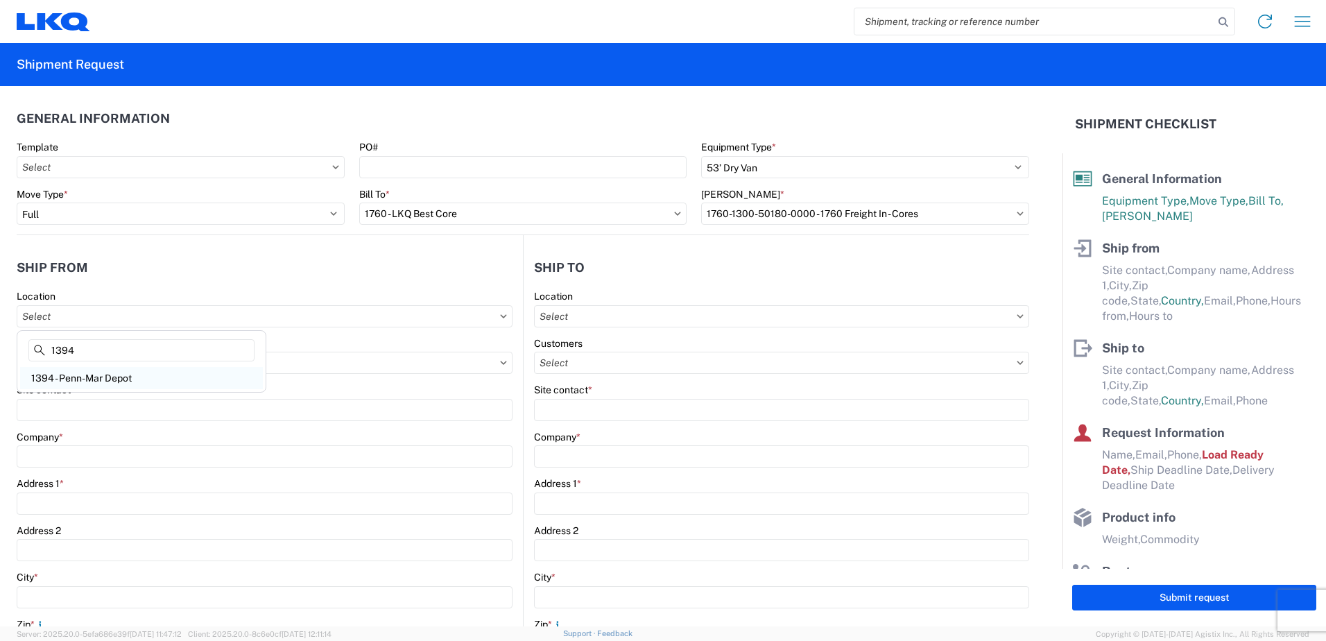
type input "Halethorpe"
type input "21227"
select select "MD"
type input "07:00"
type input "17:00"
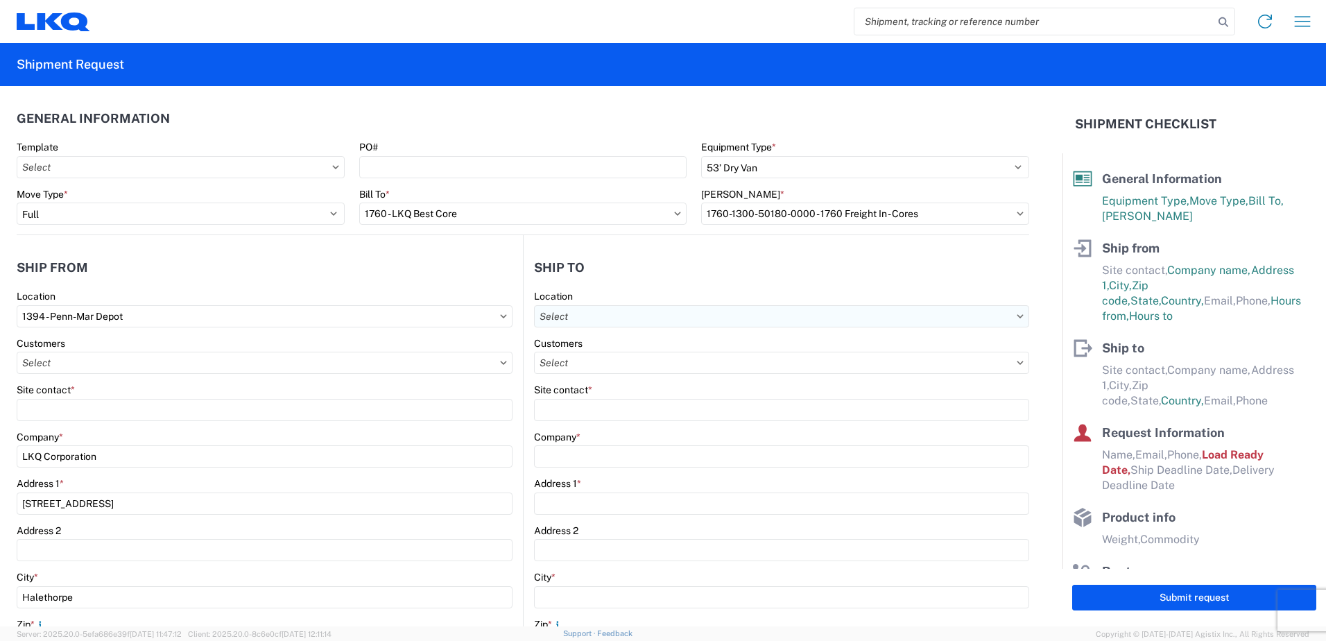
click at [617, 318] on input "text" at bounding box center [781, 316] width 495 height 22
type input "1635"
click at [641, 372] on div "1635 - [PERSON_NAME]" at bounding box center [653, 378] width 243 height 22
type input "1635 - [PERSON_NAME]"
type input "[PERSON_NAME]"
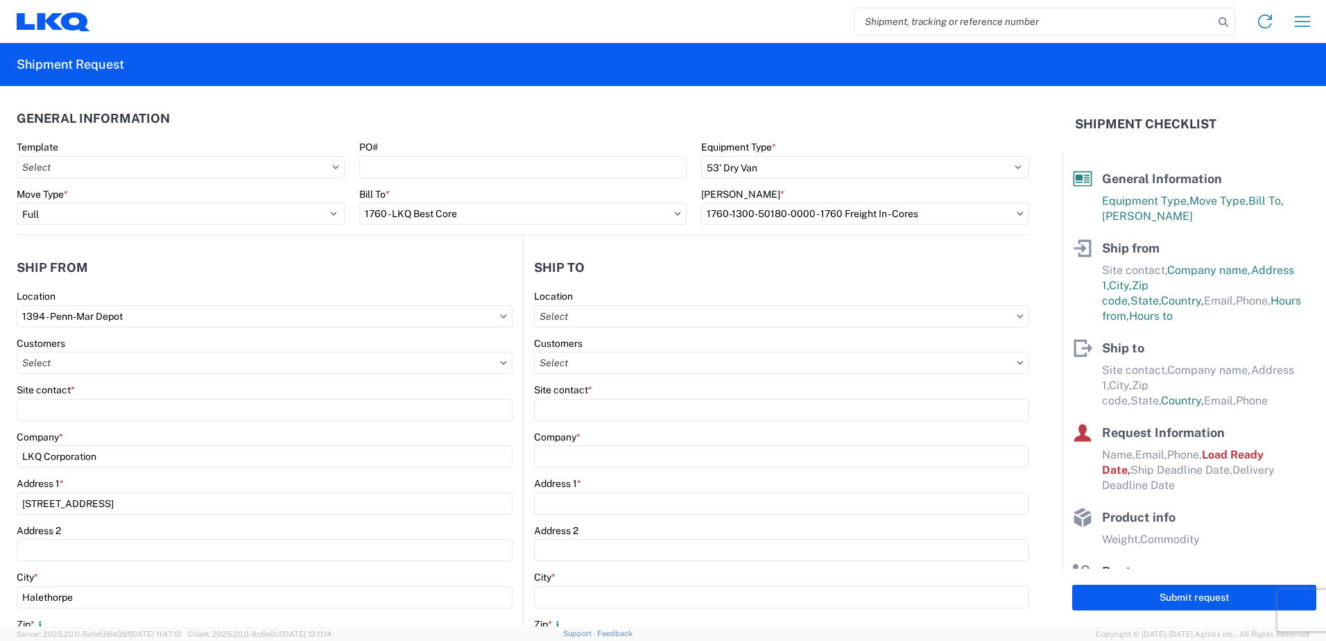
type input "LKQ Corporation"
type input "[STREET_ADDRESS][PERSON_NAME]"
type input "Suite C"
type input "Alsip"
type input "60803"
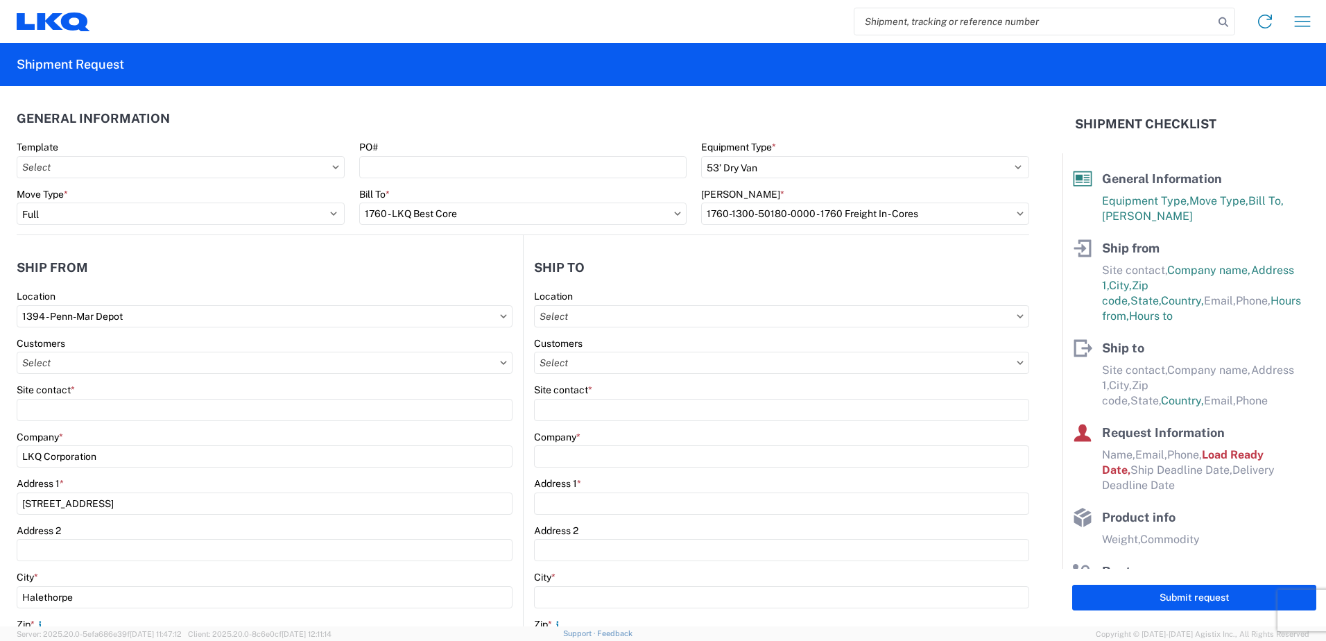
type input "[EMAIL_ADDRESS][DOMAIN_NAME]"
type input "[PHONE_NUMBER]"
select select
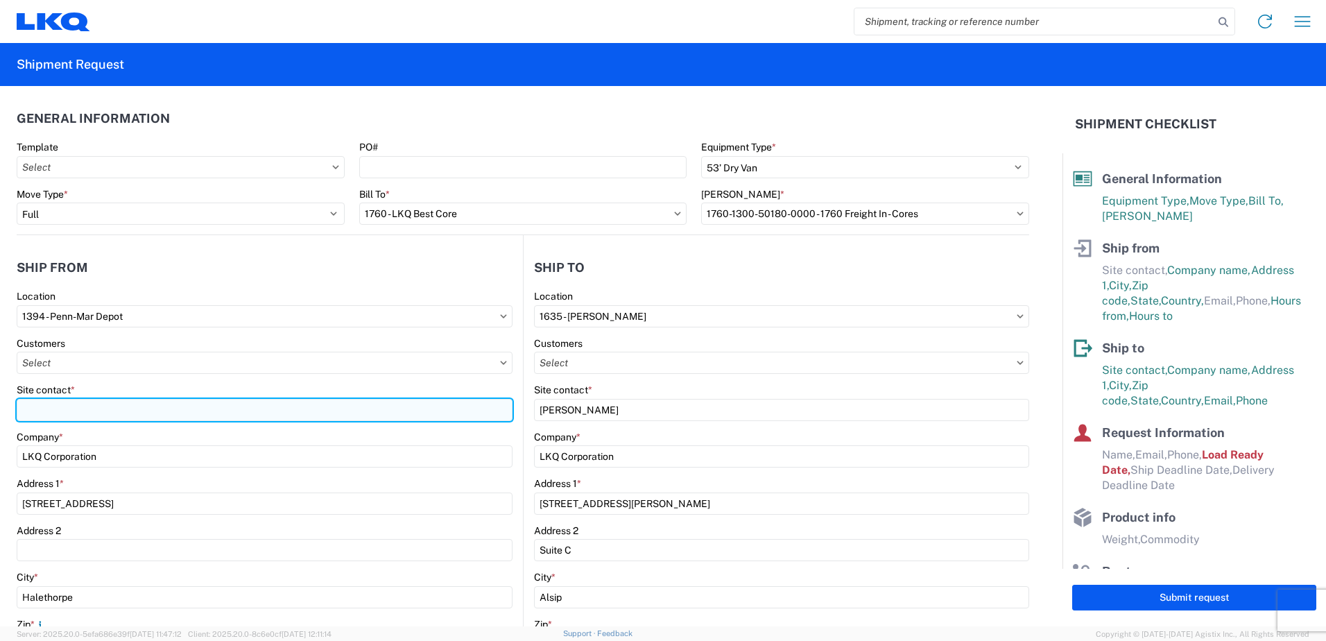
click at [132, 410] on input "Site contact *" at bounding box center [265, 410] width 496 height 22
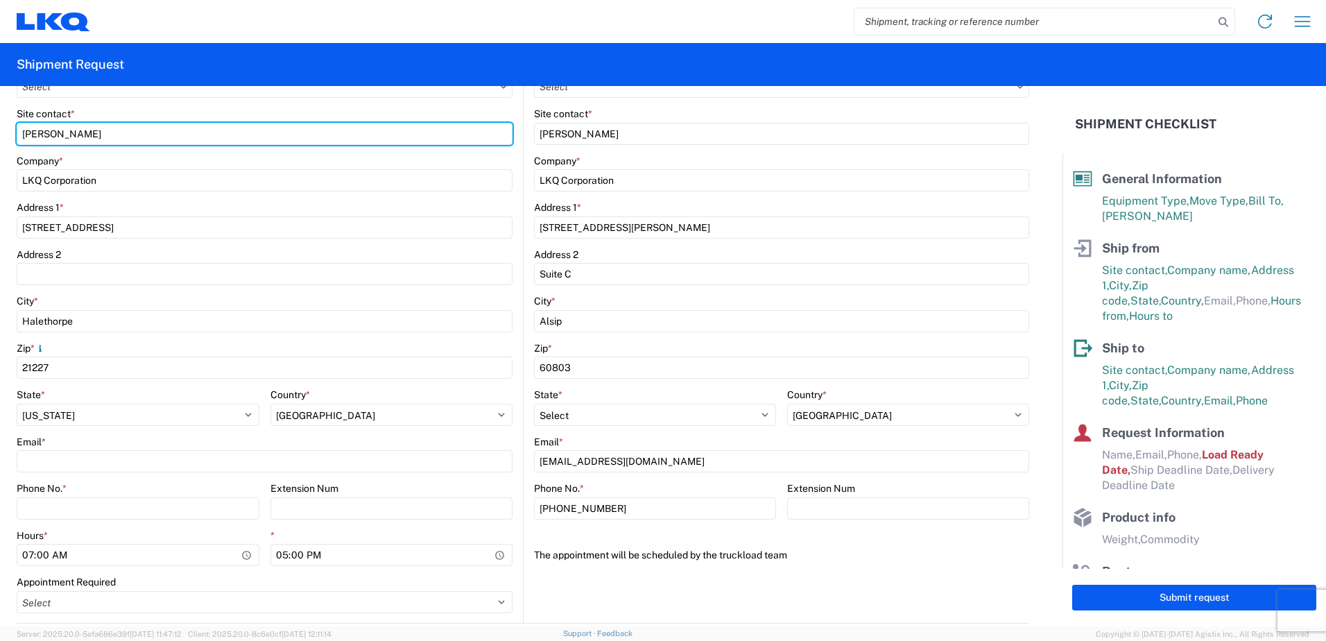
scroll to position [277, 0]
type input "[PERSON_NAME]"
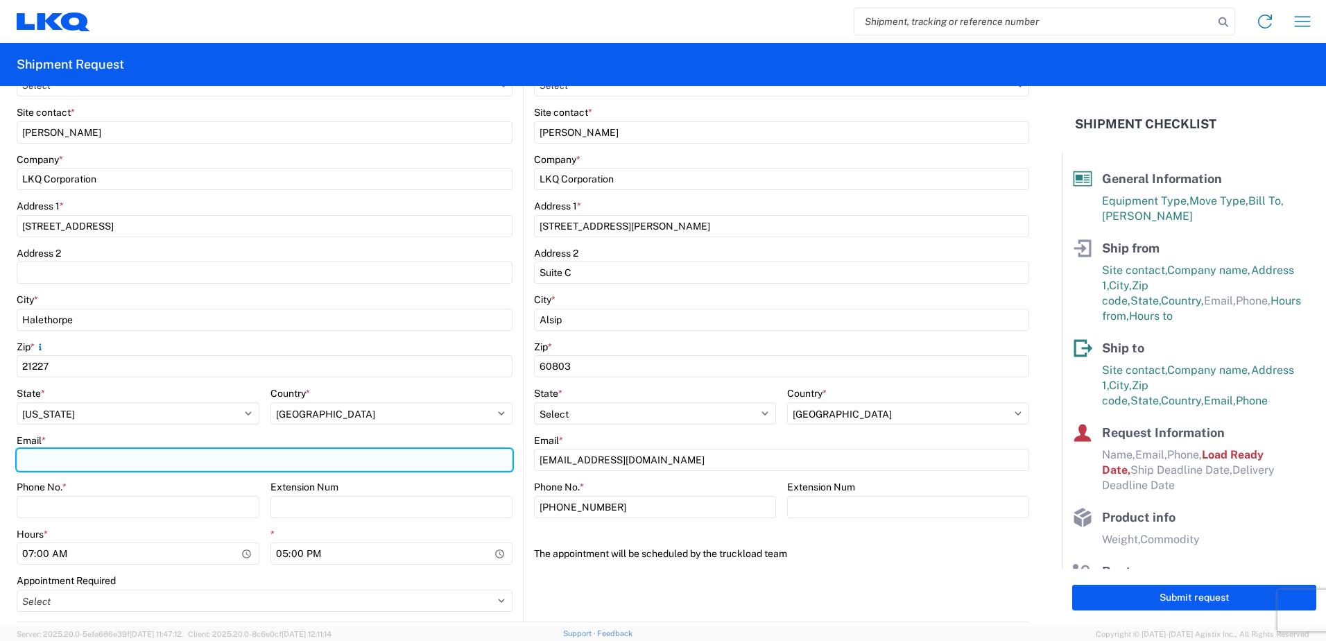
click at [76, 465] on input "Email *" at bounding box center [265, 460] width 496 height 22
type input "[EMAIL_ADDRESS][DOMAIN_NAME]"
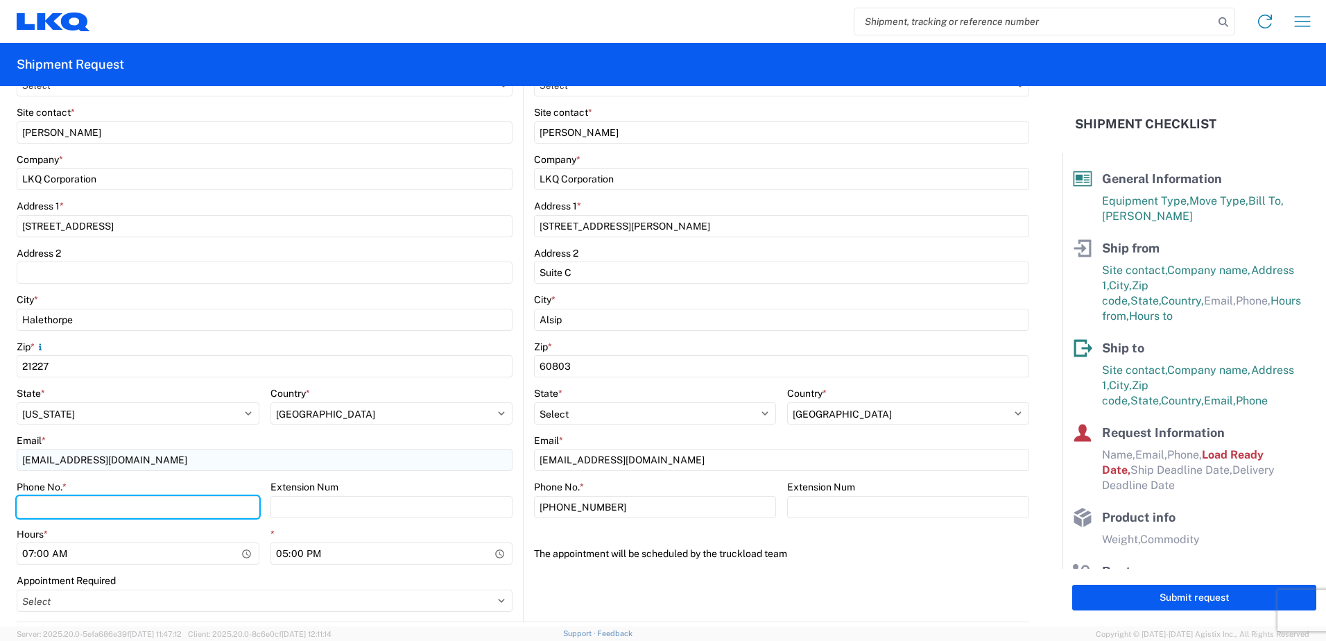
type input "4108977117"
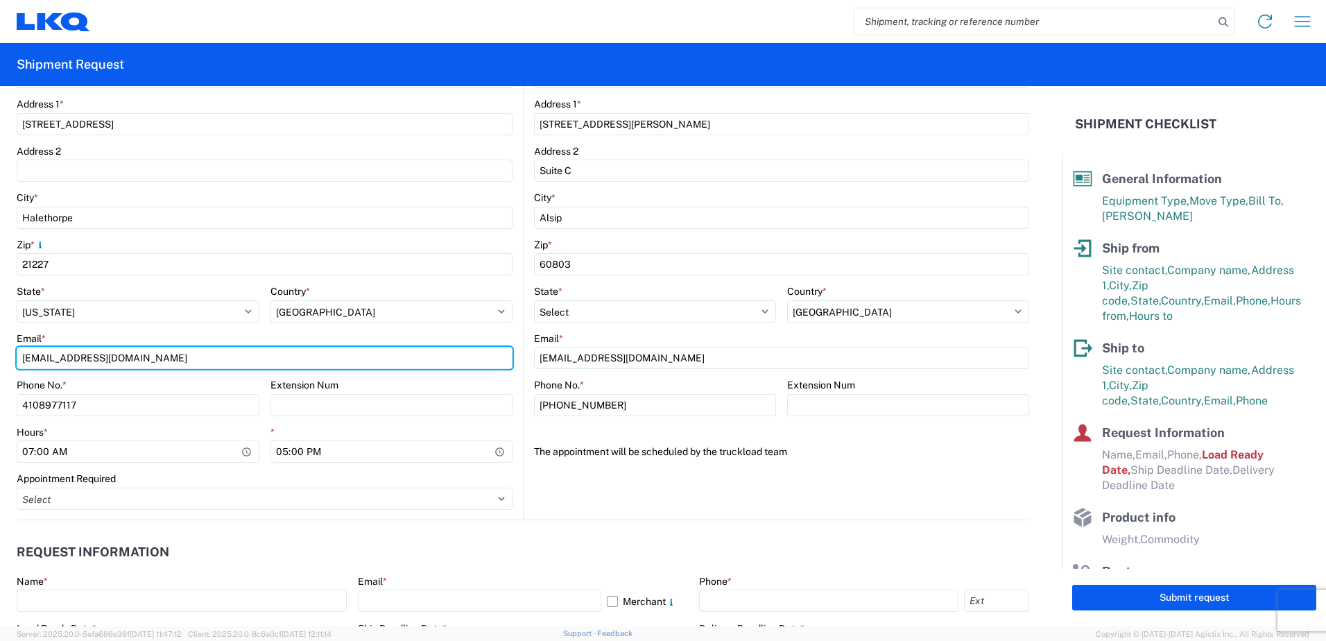
scroll to position [416, 0]
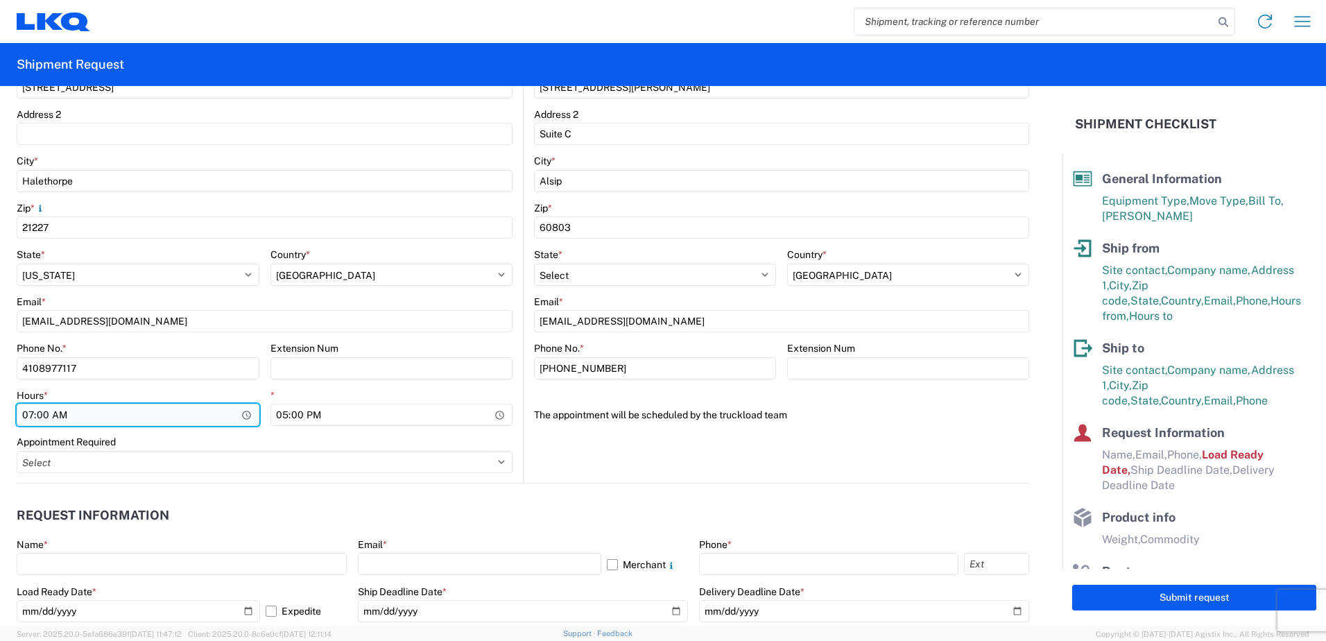
click at [240, 414] on input "07:00" at bounding box center [138, 415] width 243 height 22
type input "05:00"
drag, startPoint x: 533, startPoint y: 517, endPoint x: 467, endPoint y: 451, distance: 93.2
click at [516, 505] on header "Request Information" at bounding box center [523, 515] width 1012 height 31
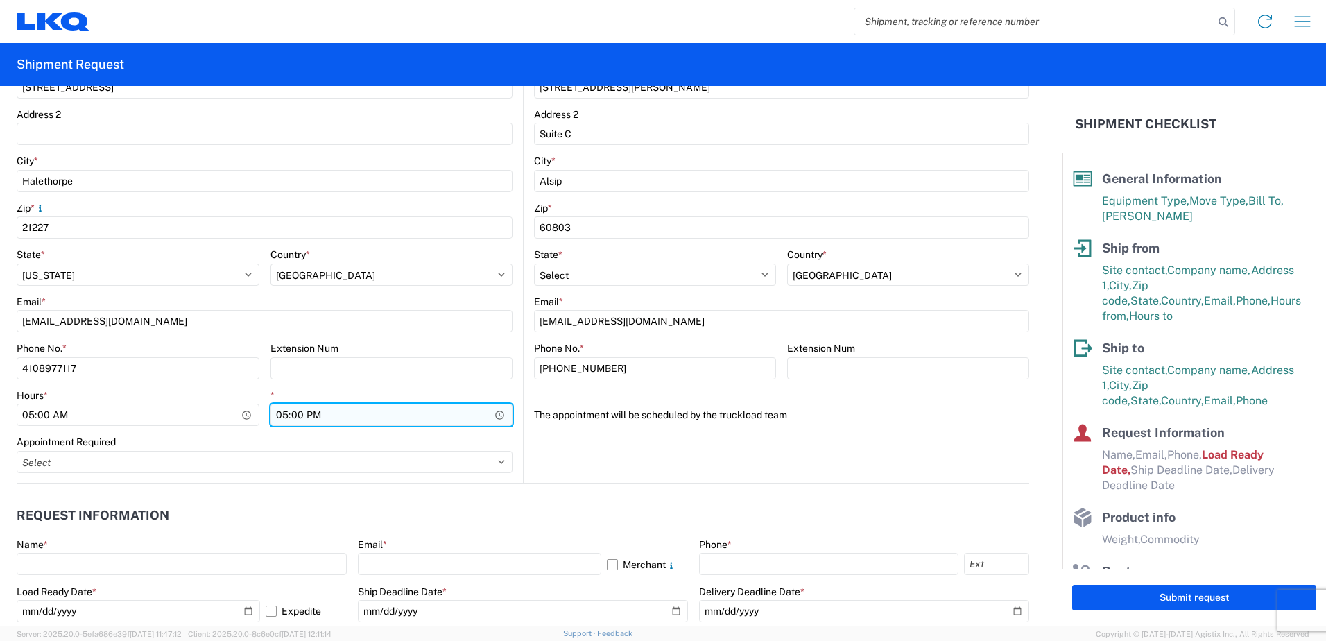
click at [489, 412] on input "17:00" at bounding box center [391, 415] width 243 height 22
type input "10:00"
click at [509, 500] on header "Request Information" at bounding box center [523, 515] width 1012 height 31
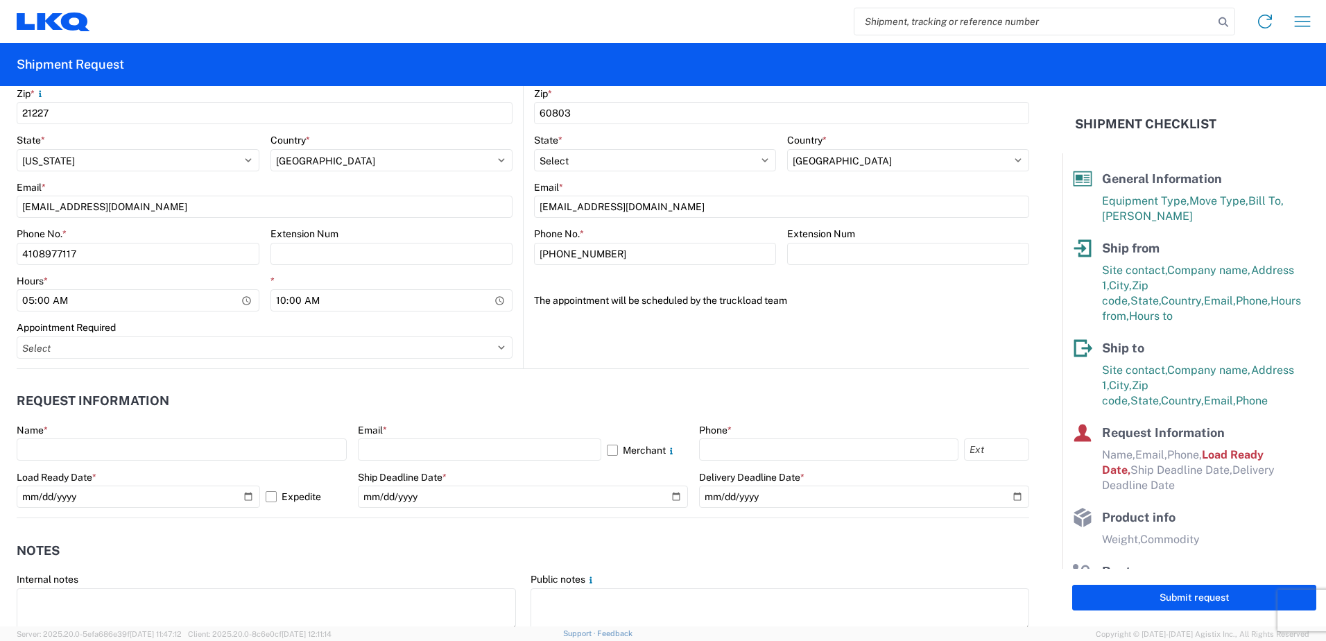
scroll to position [555, 0]
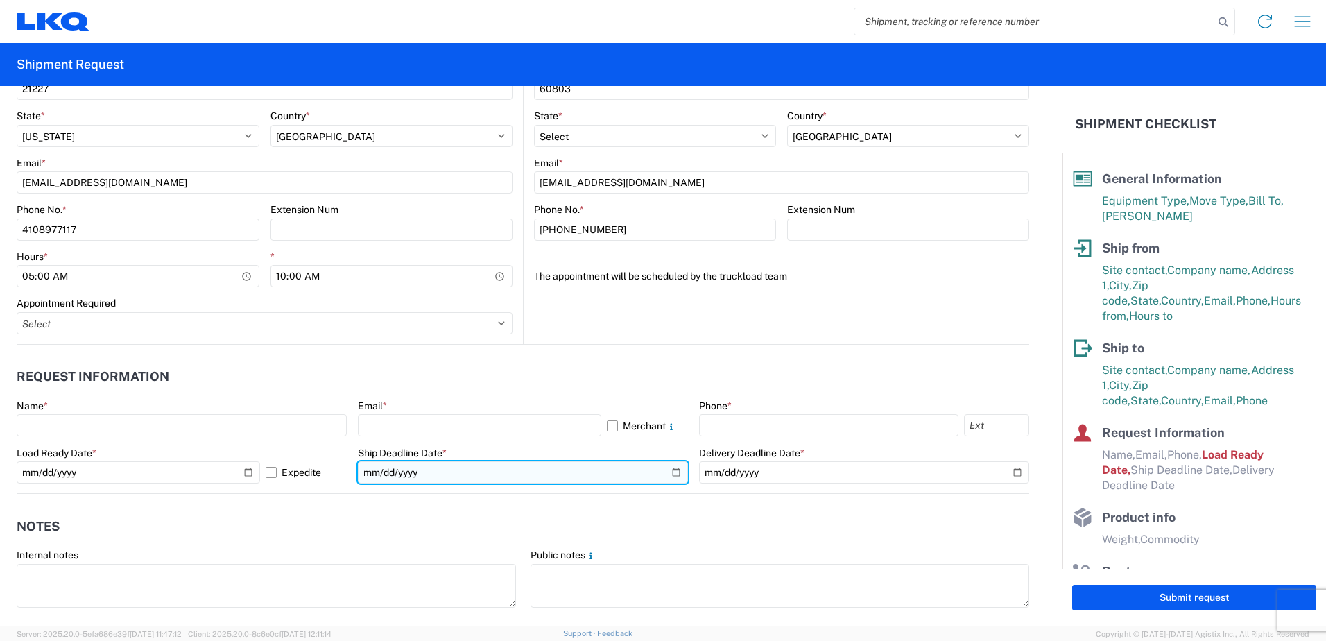
click at [672, 475] on input "date" at bounding box center [523, 472] width 330 height 22
type input "[DATE]"
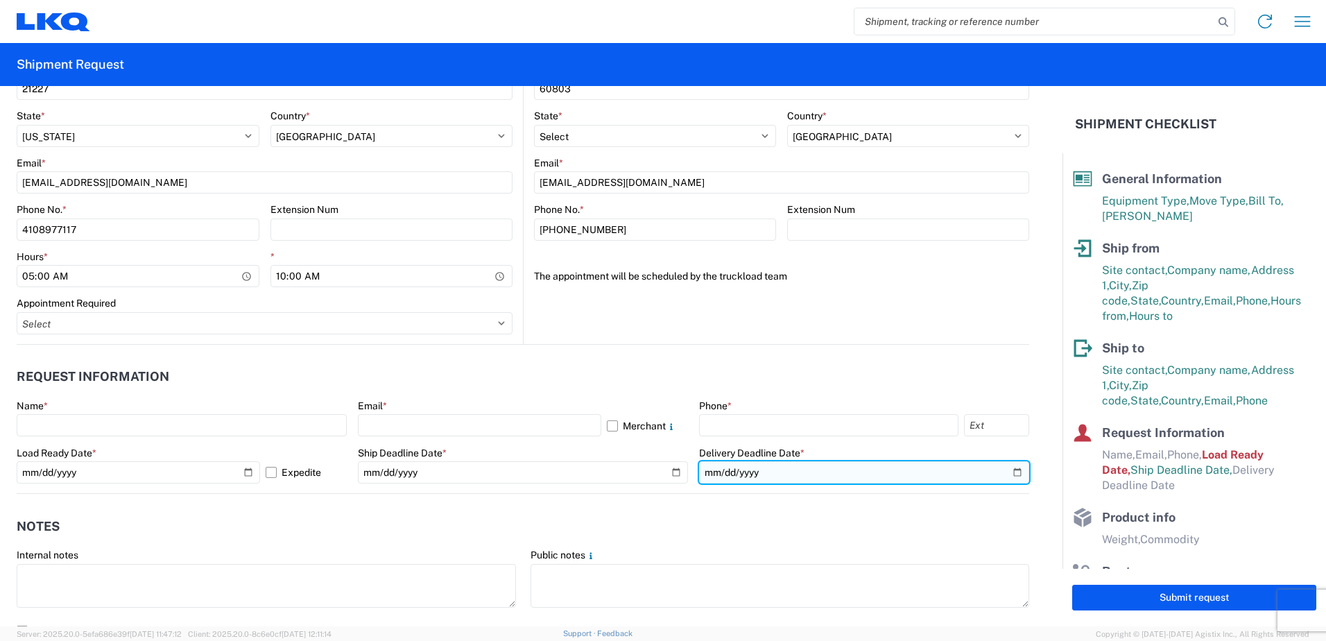
click at [1004, 477] on input "date" at bounding box center [864, 472] width 330 height 22
type input "[DATE]"
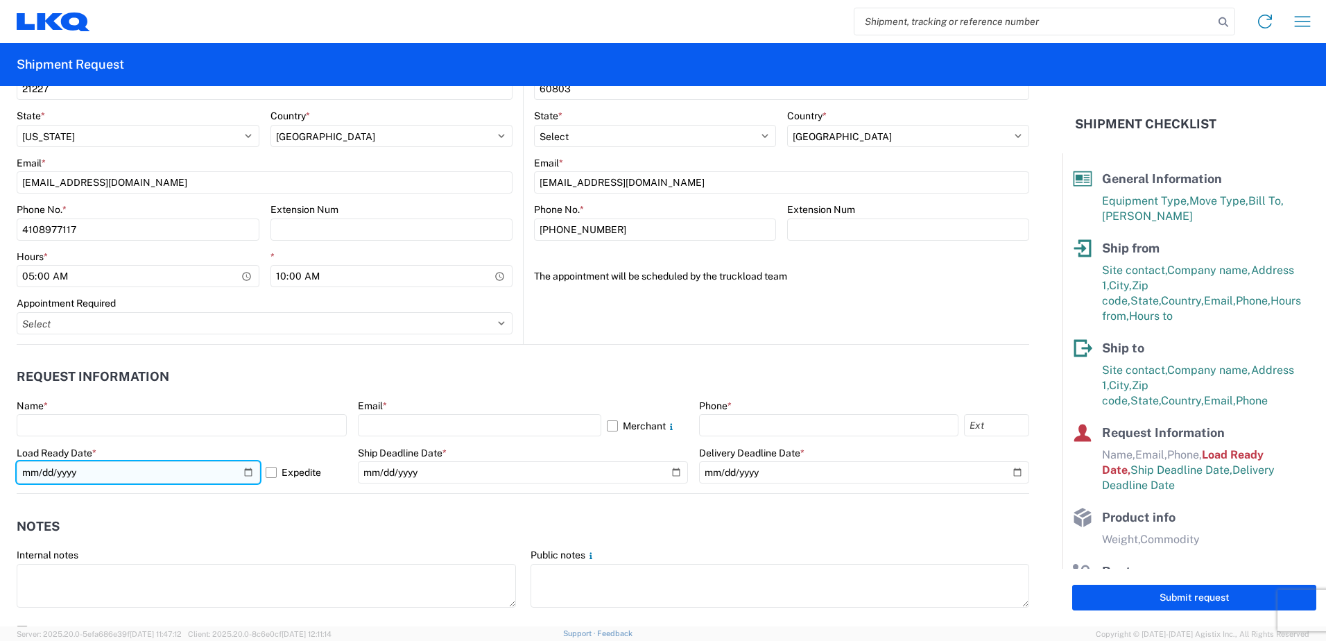
click at [248, 474] on input "[DATE]" at bounding box center [138, 472] width 243 height 22
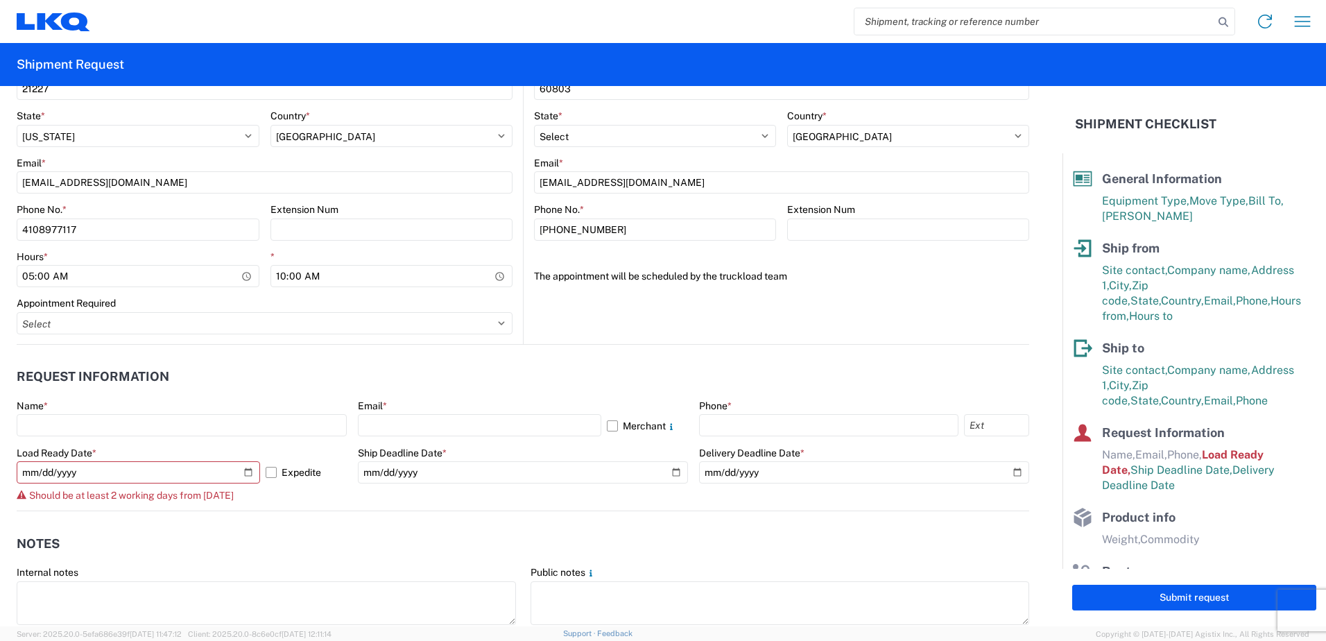
click at [269, 509] on form "General Information Template PO# Equipment Type * Select 53’ Dry Van Flatbed Dr…" at bounding box center [531, 356] width 1062 height 540
click at [244, 469] on input "[DATE]" at bounding box center [138, 472] width 243 height 22
type input "[DATE]"
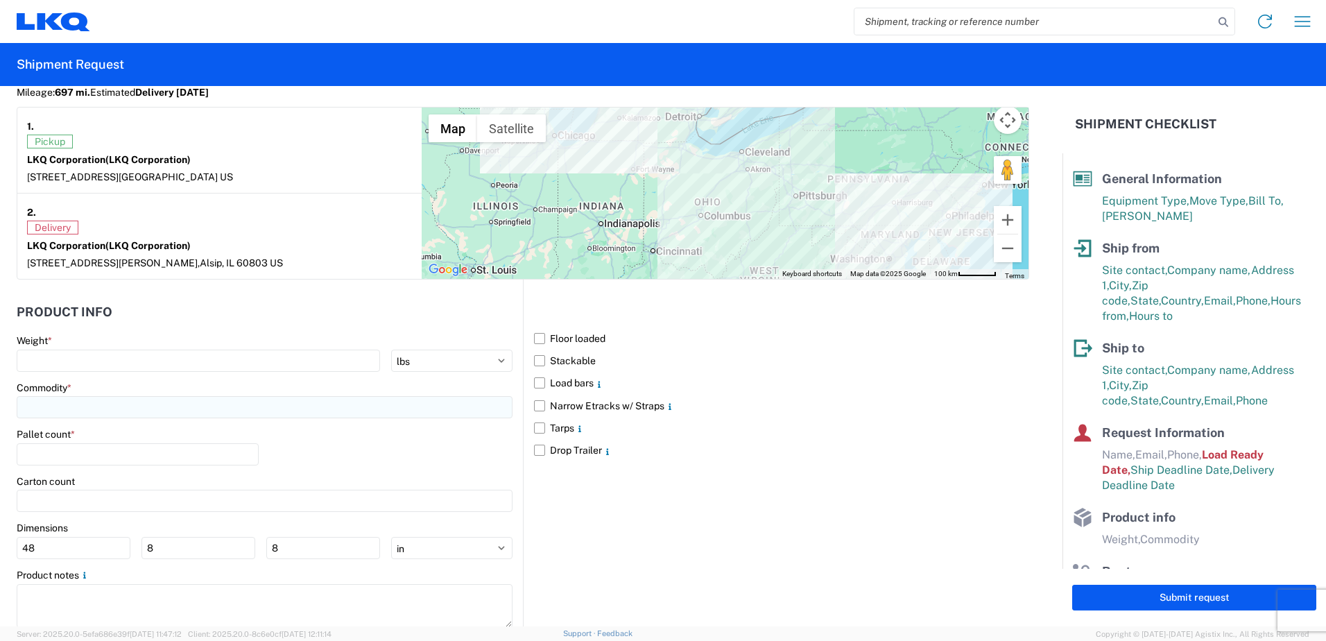
scroll to position [1223, 0]
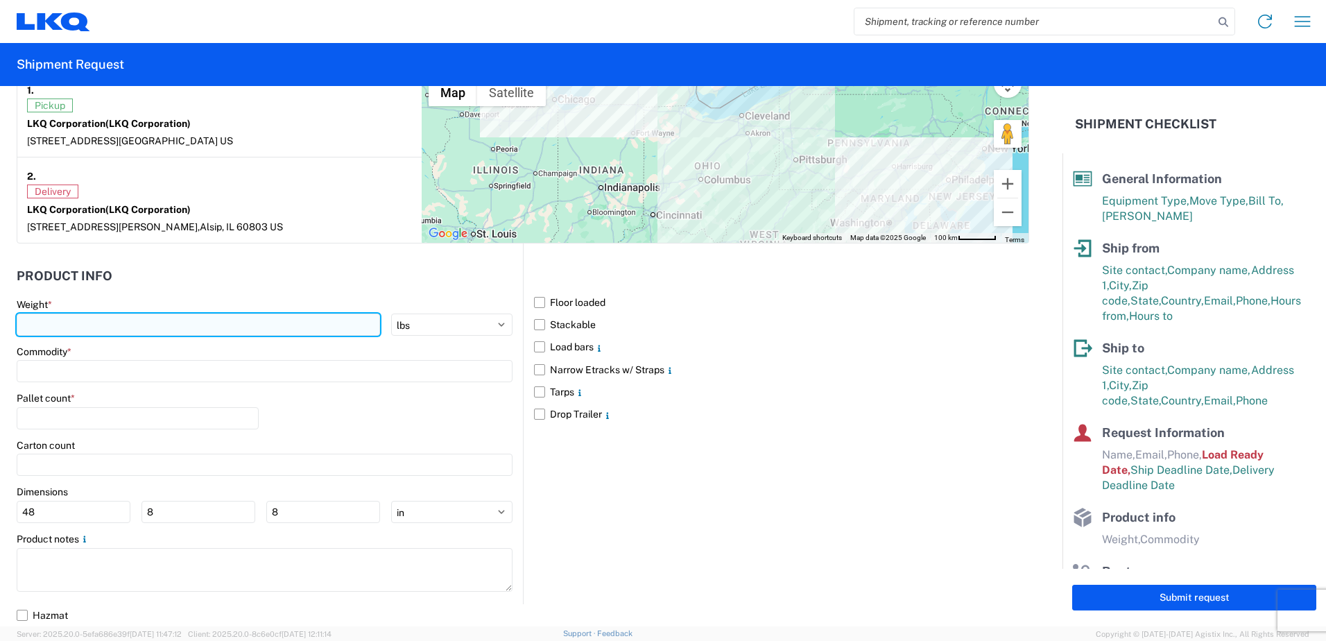
click at [209, 328] on input "number" at bounding box center [198, 324] width 363 height 22
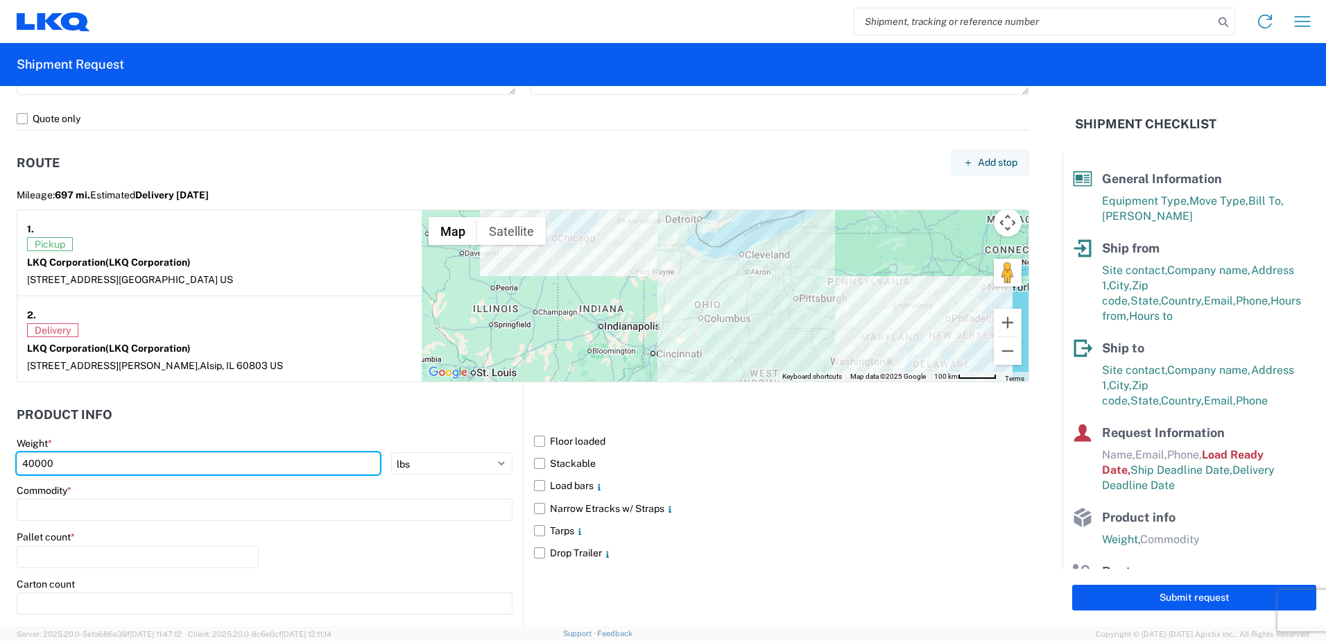
scroll to position [1154, 0]
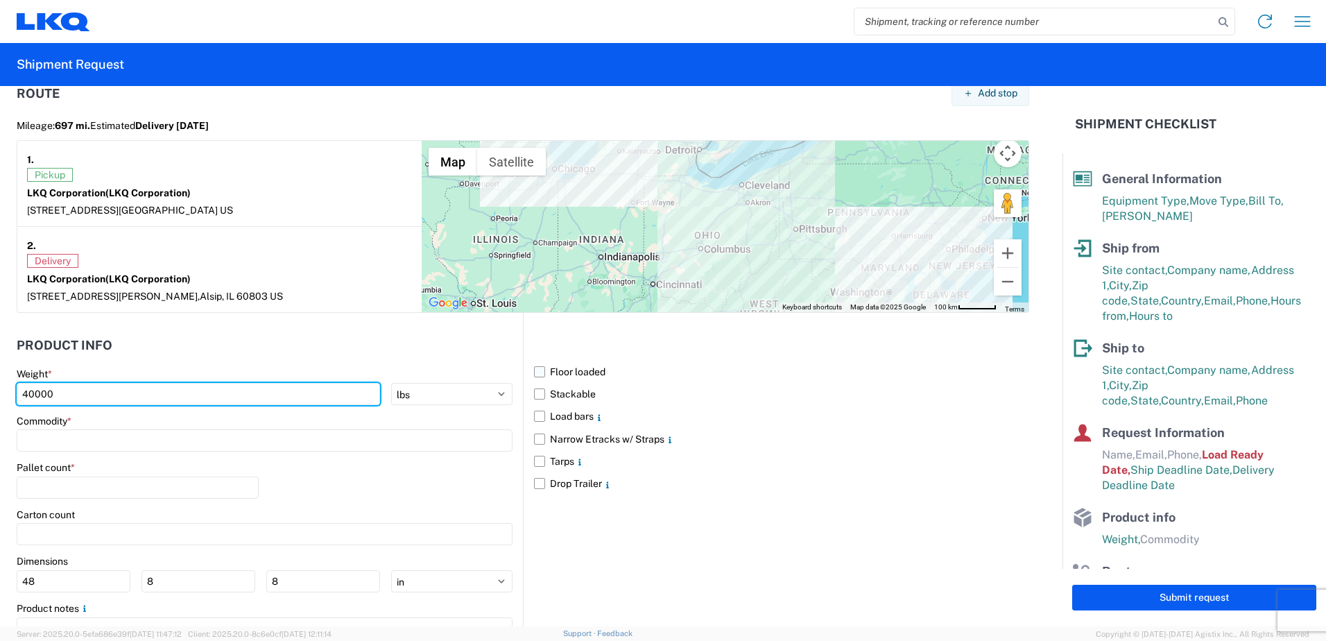
type input "40000"
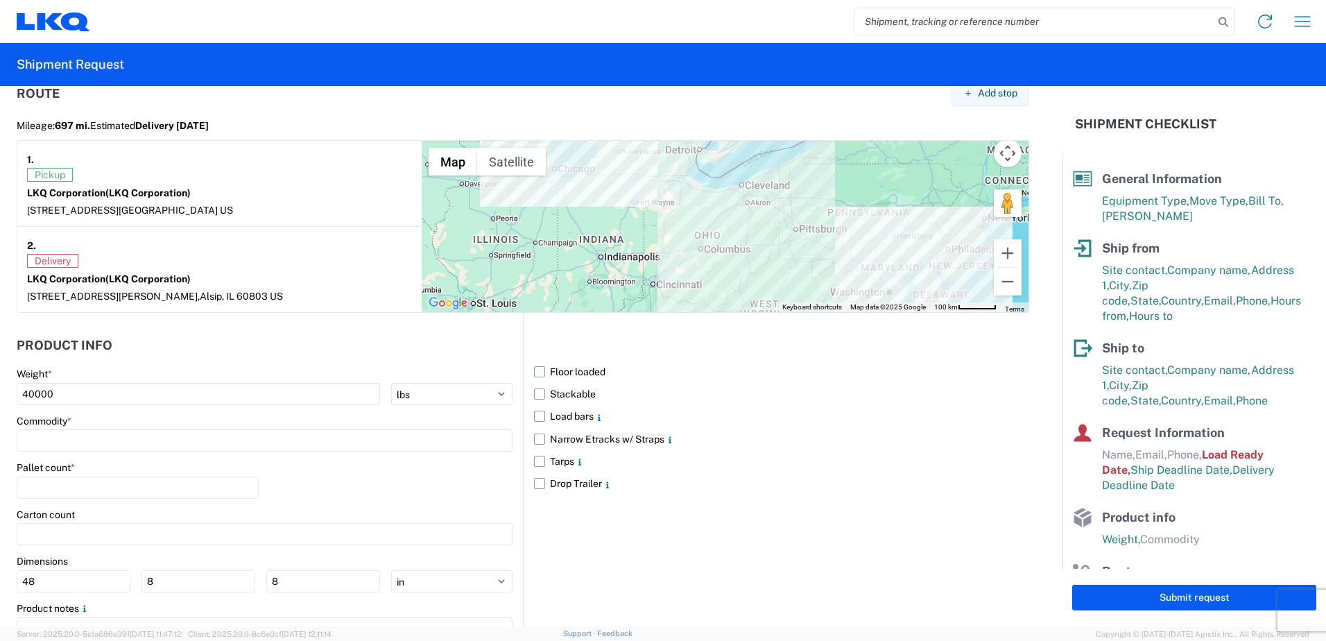
click at [538, 372] on label "Floor loaded" at bounding box center [781, 372] width 495 height 22
click at [0, 0] on input "Floor loaded" at bounding box center [0, 0] width 0 height 0
click at [275, 430] on input at bounding box center [265, 440] width 496 height 22
click at [110, 439] on input at bounding box center [265, 440] width 496 height 22
type input "26"
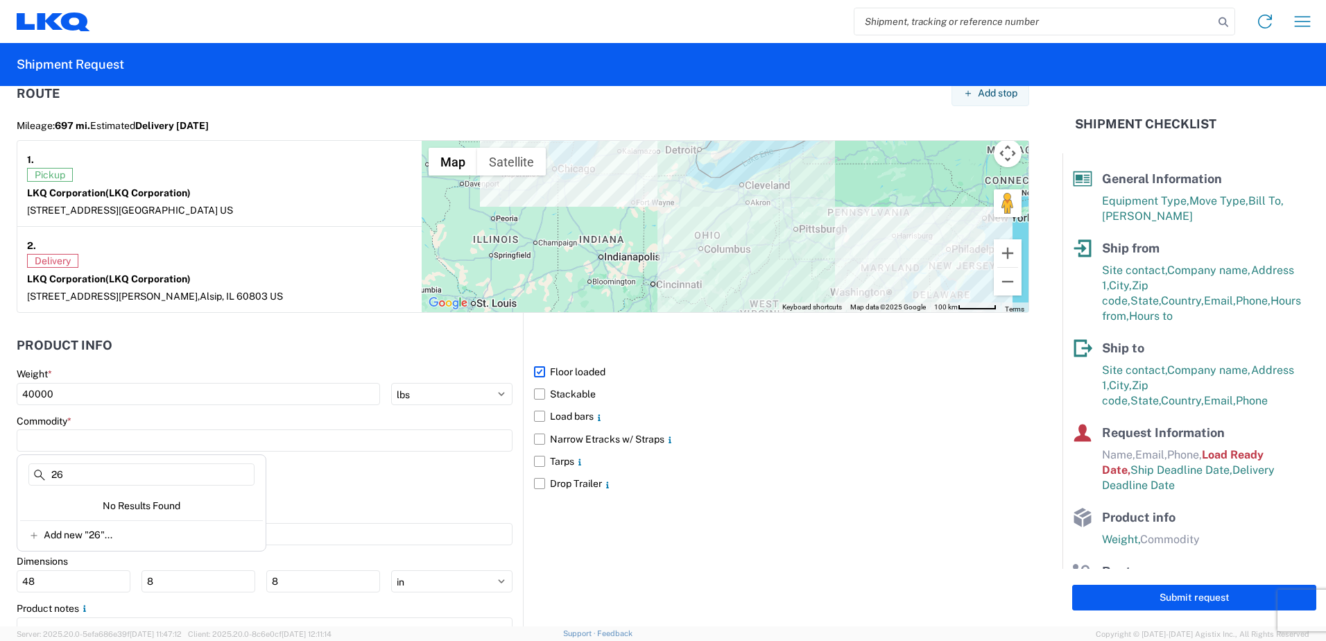
click at [315, 465] on div "Pallet count *" at bounding box center [265, 484] width 496 height 47
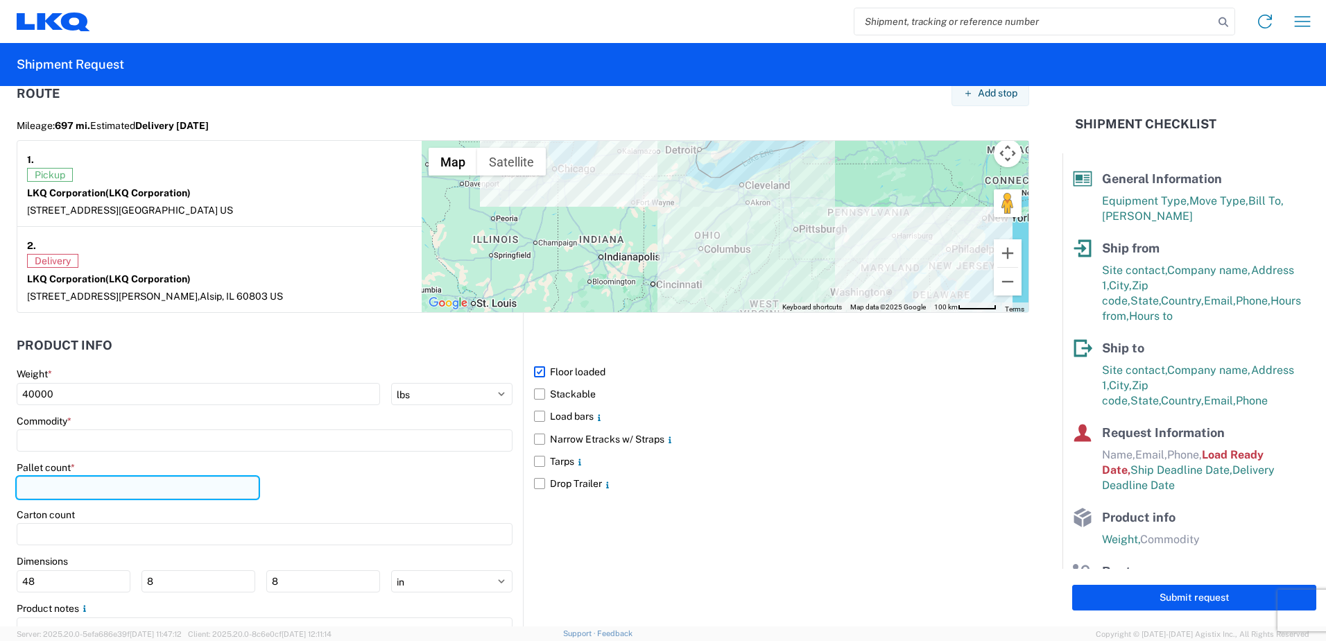
drag, startPoint x: 88, startPoint y: 489, endPoint x: 80, endPoint y: 477, distance: 14.6
click at [88, 490] on input "number" at bounding box center [138, 487] width 242 height 22
type input "26"
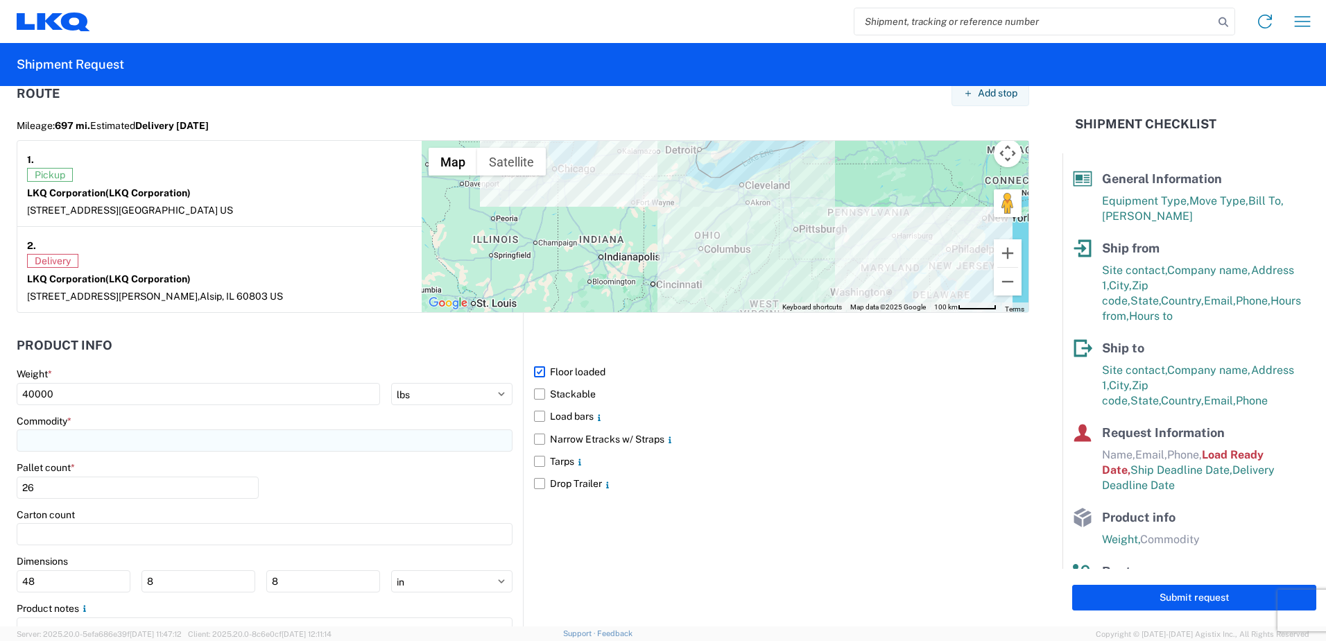
click at [138, 442] on input at bounding box center [265, 440] width 496 height 22
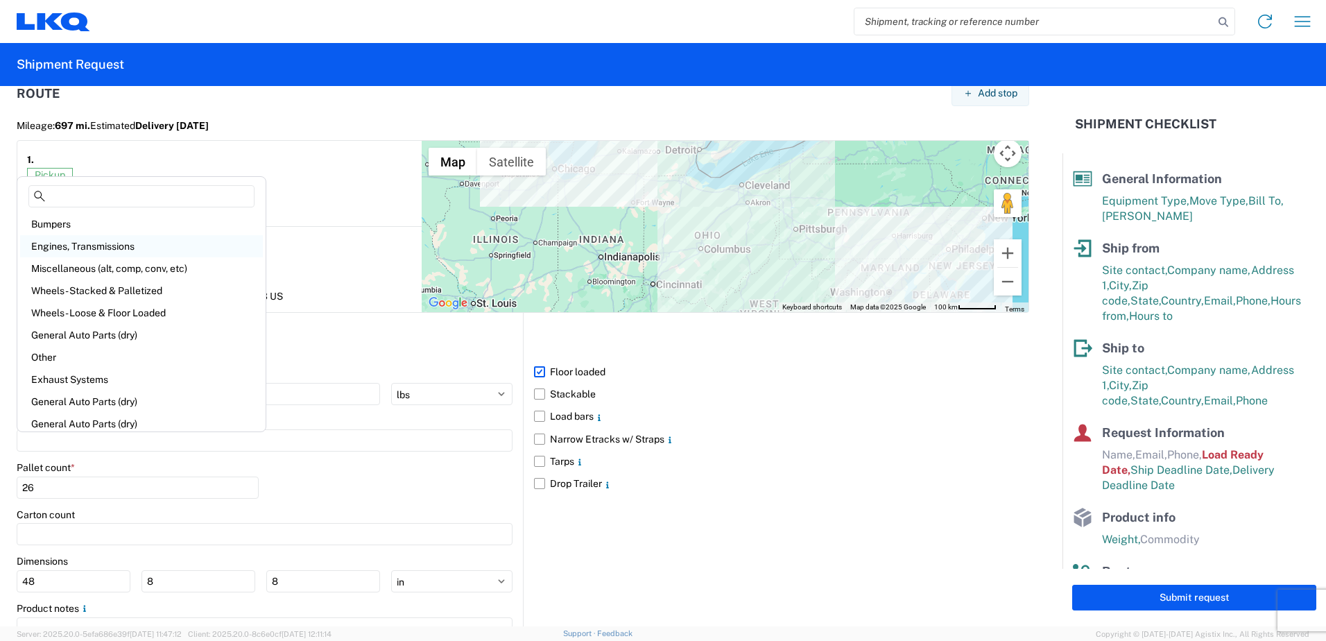
click at [82, 249] on div "Engines, Transmissions" at bounding box center [141, 246] width 243 height 22
type input "Engines, Transmissions"
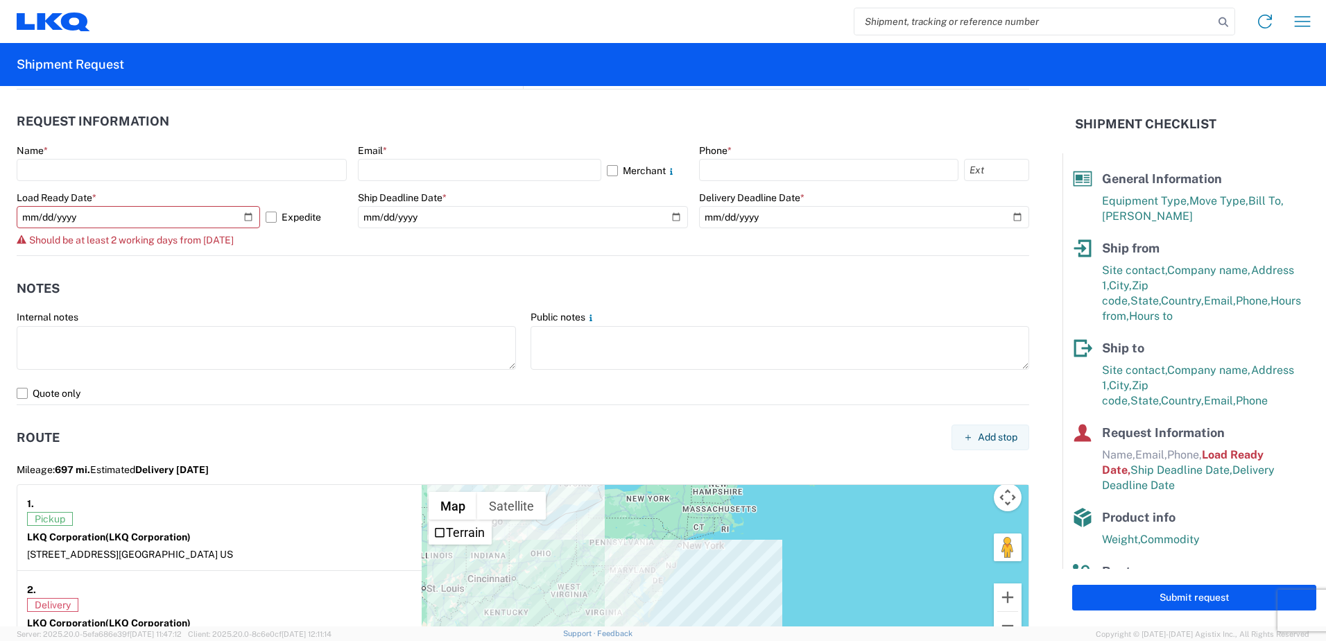
scroll to position [807, 0]
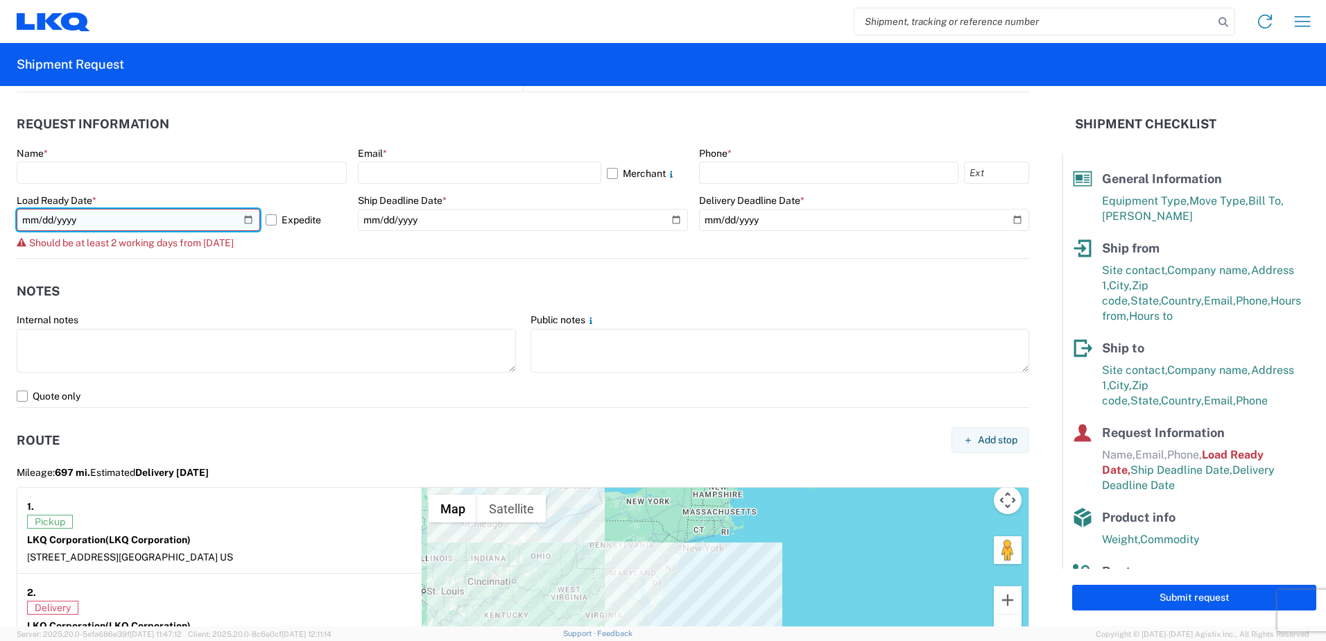
click at [242, 221] on input "[DATE]" at bounding box center [138, 220] width 243 height 22
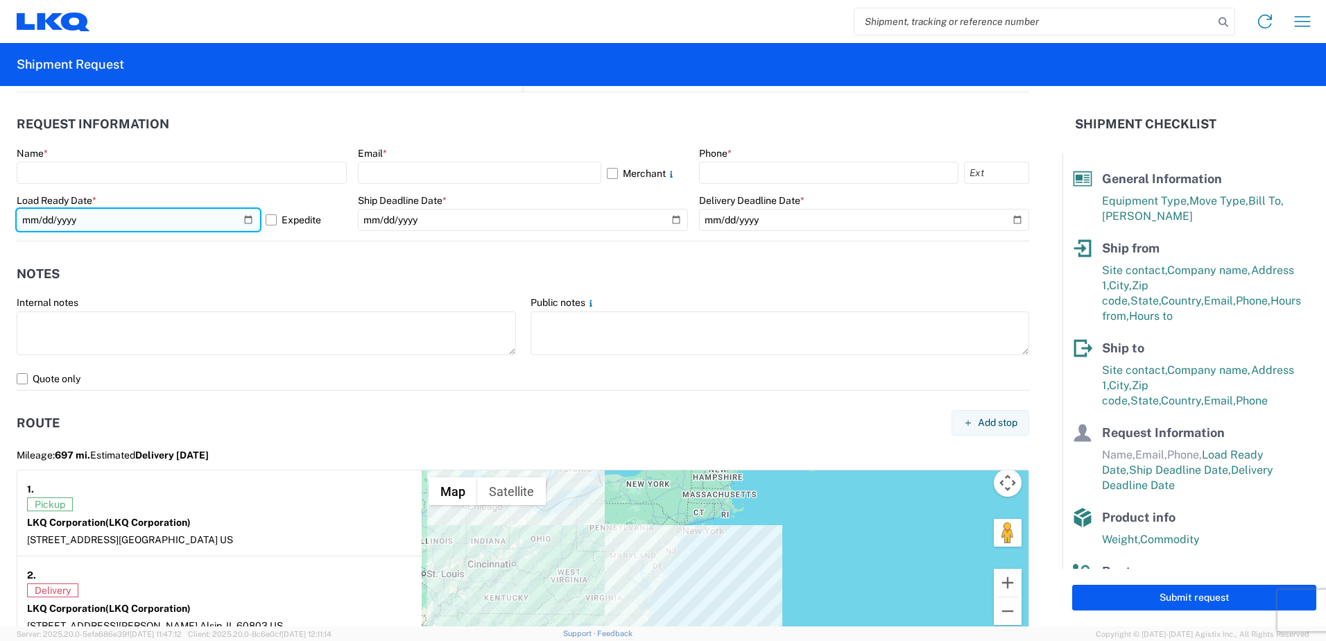
click at [247, 223] on input "[DATE]" at bounding box center [138, 220] width 243 height 22
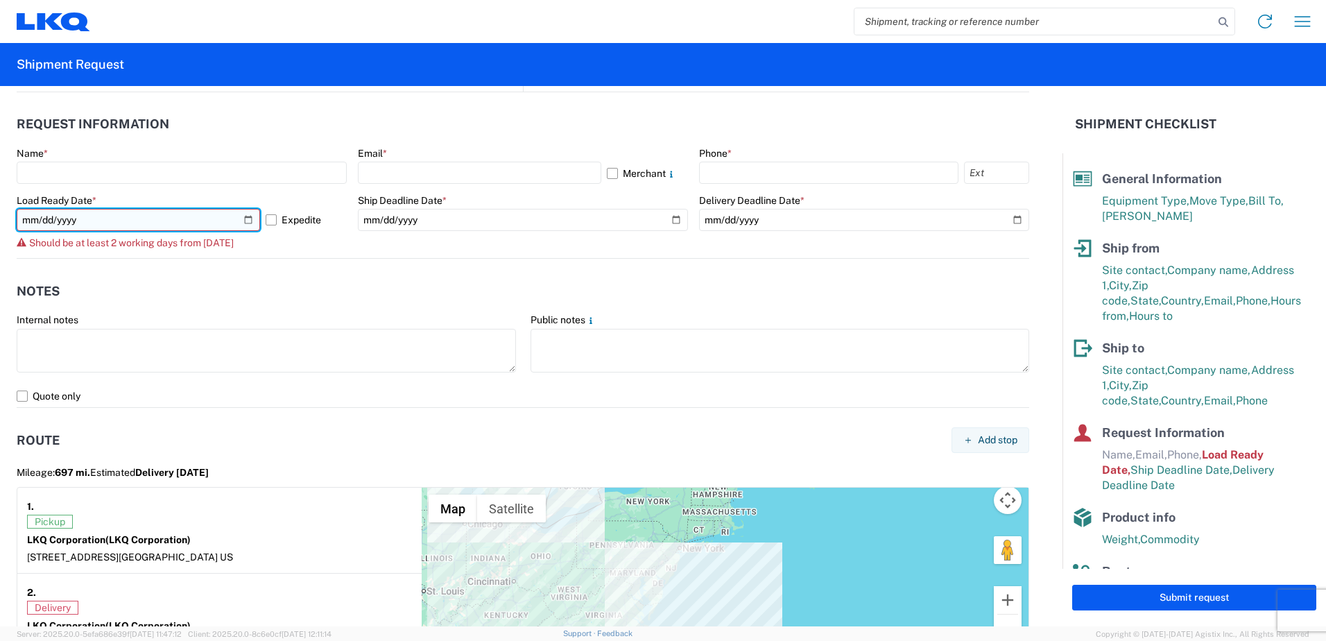
click at [248, 220] on input "[DATE]" at bounding box center [138, 220] width 243 height 22
click at [243, 219] on input "[DATE]" at bounding box center [138, 220] width 243 height 22
type input "[DATE]"
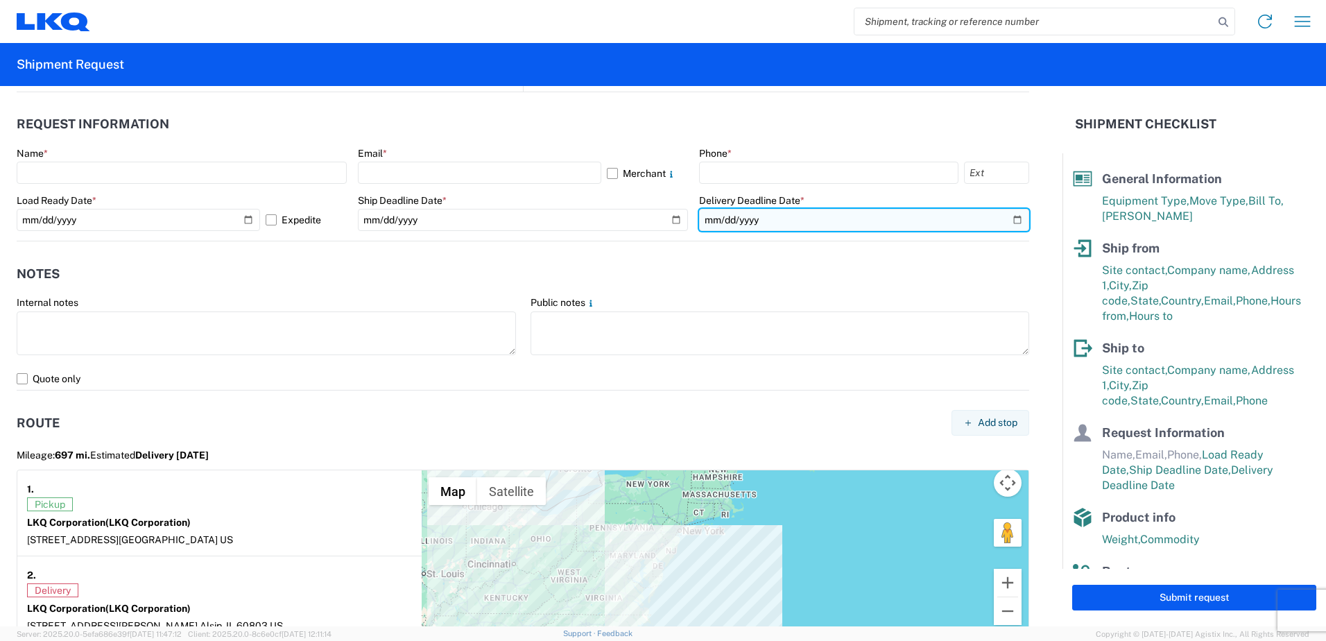
click at [1008, 222] on input "[DATE]" at bounding box center [864, 220] width 330 height 22
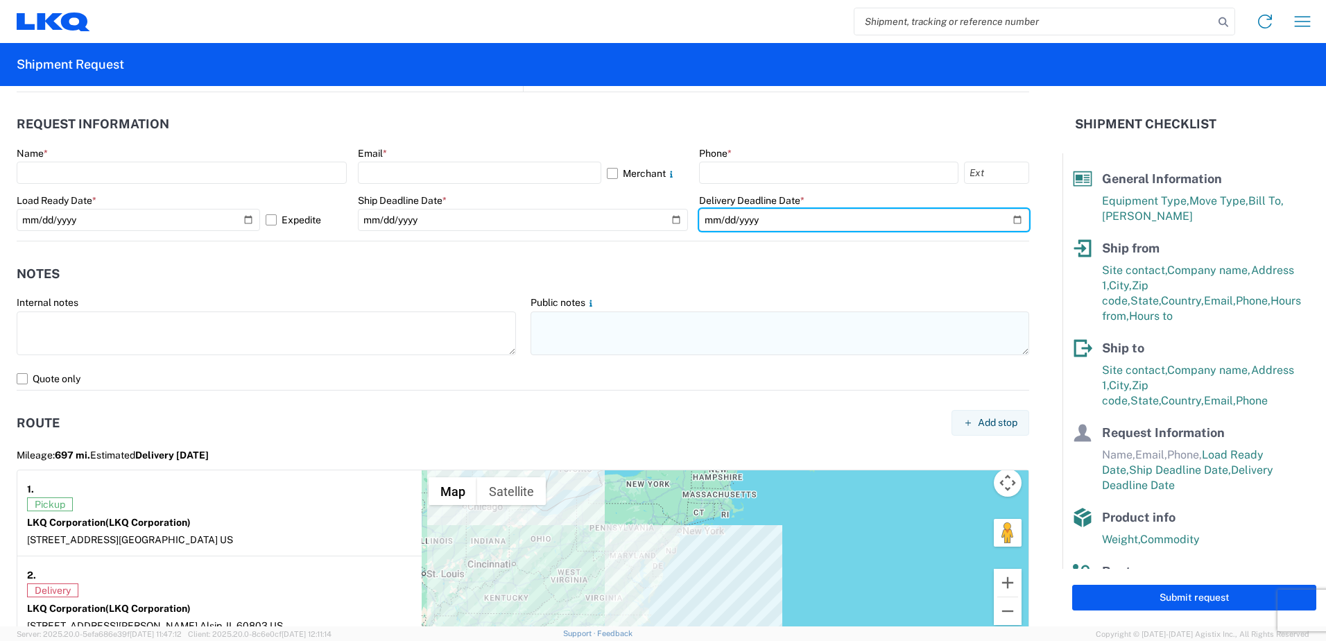
type input "[DATE]"
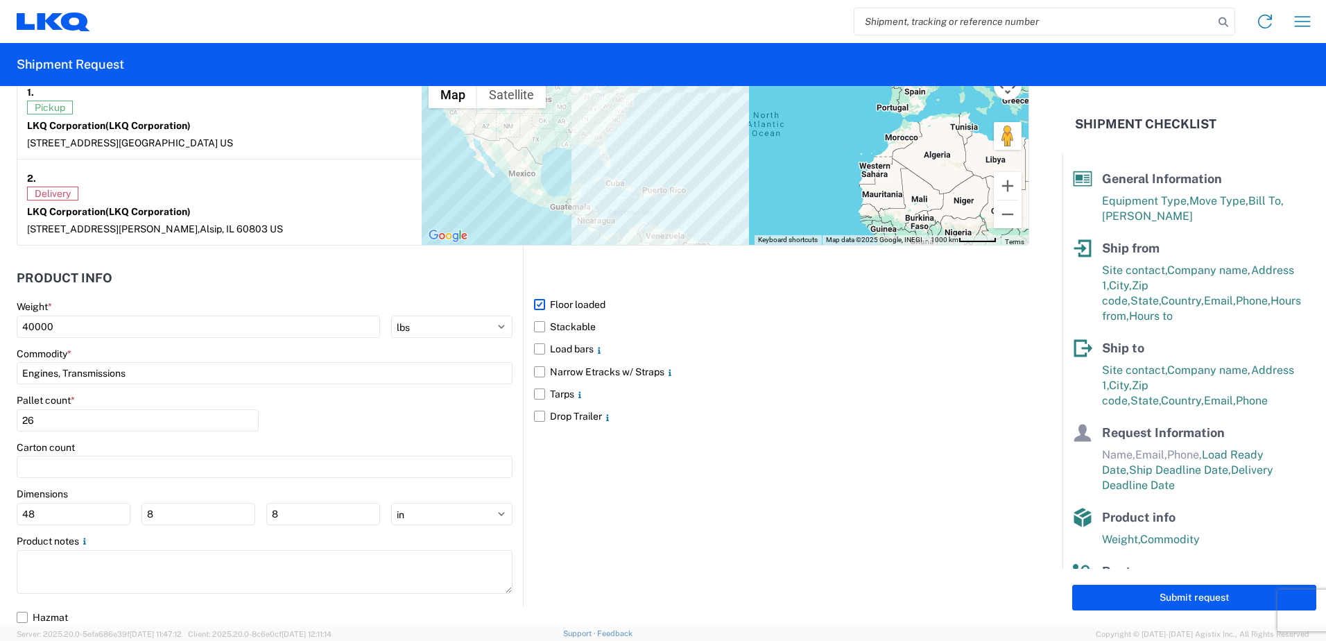
scroll to position [1206, 0]
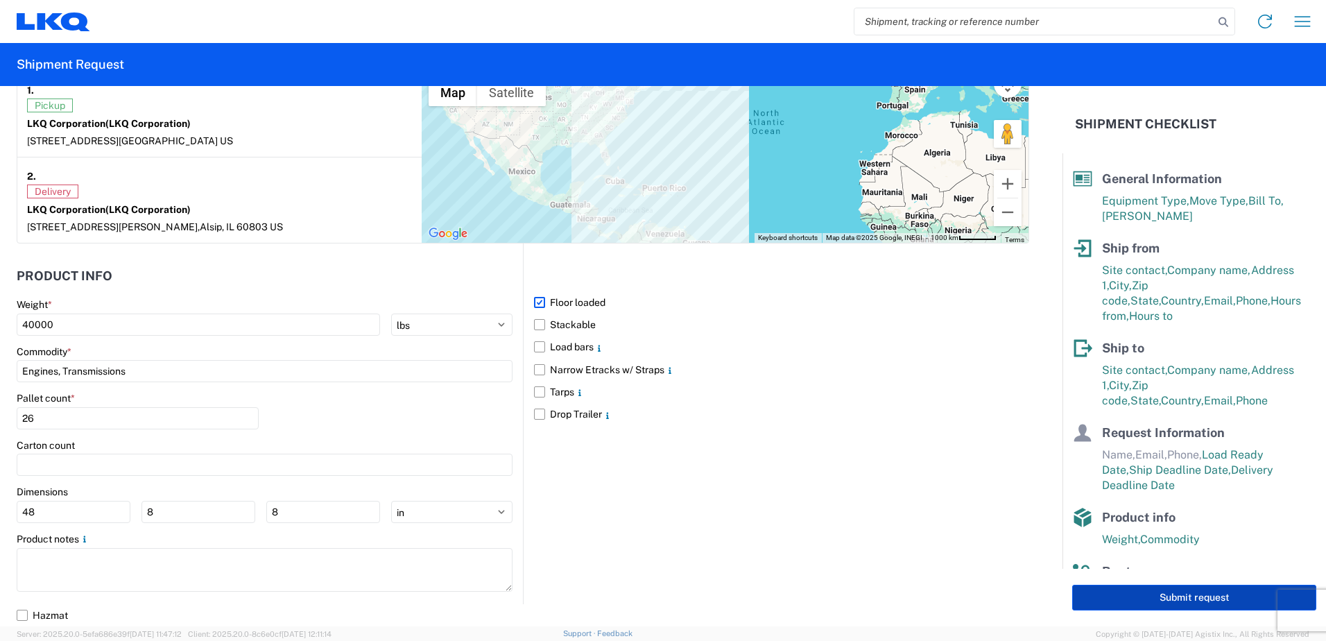
click at [1120, 603] on button "Submit request" at bounding box center [1194, 597] width 244 height 26
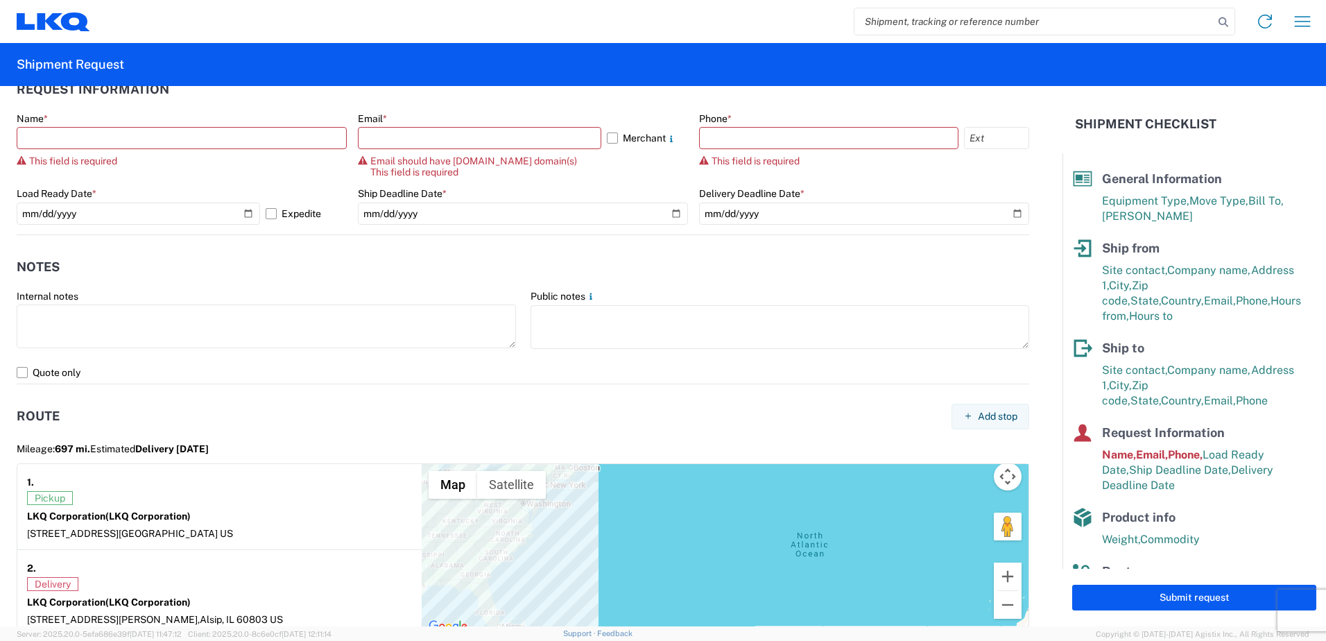
scroll to position [817, 0]
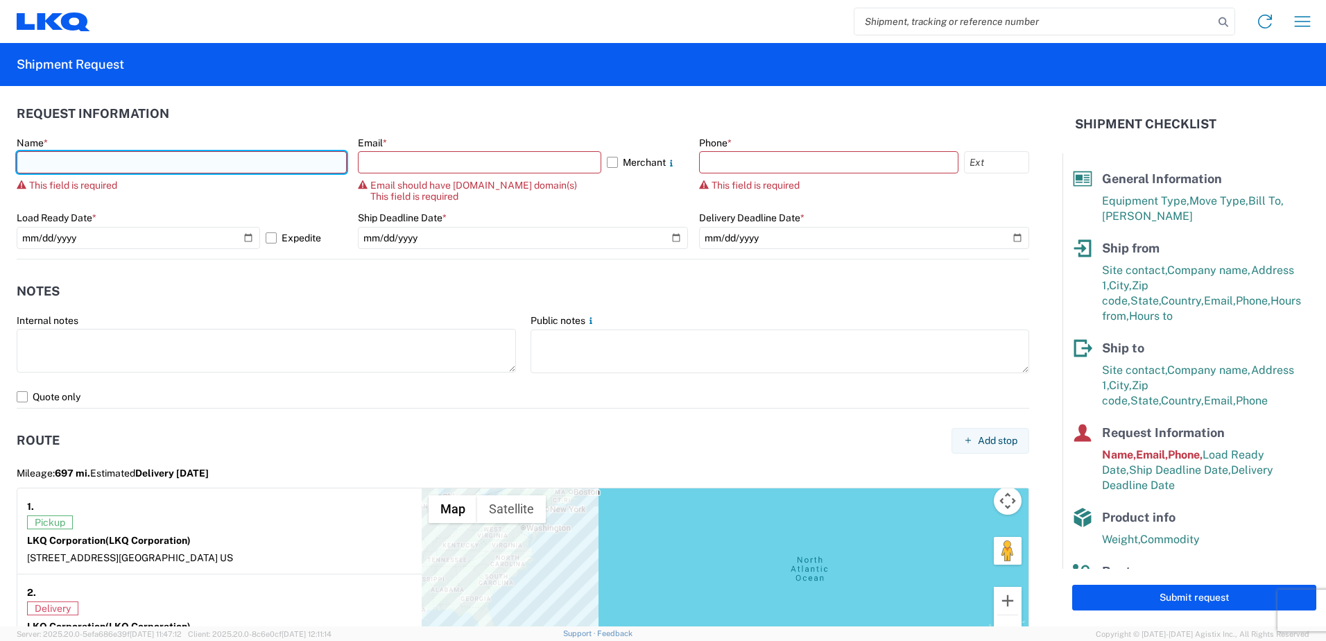
click at [137, 172] on input "text" at bounding box center [182, 162] width 330 height 22
click at [91, 163] on input "text" at bounding box center [182, 162] width 330 height 22
type input "[PERSON_NAME]"
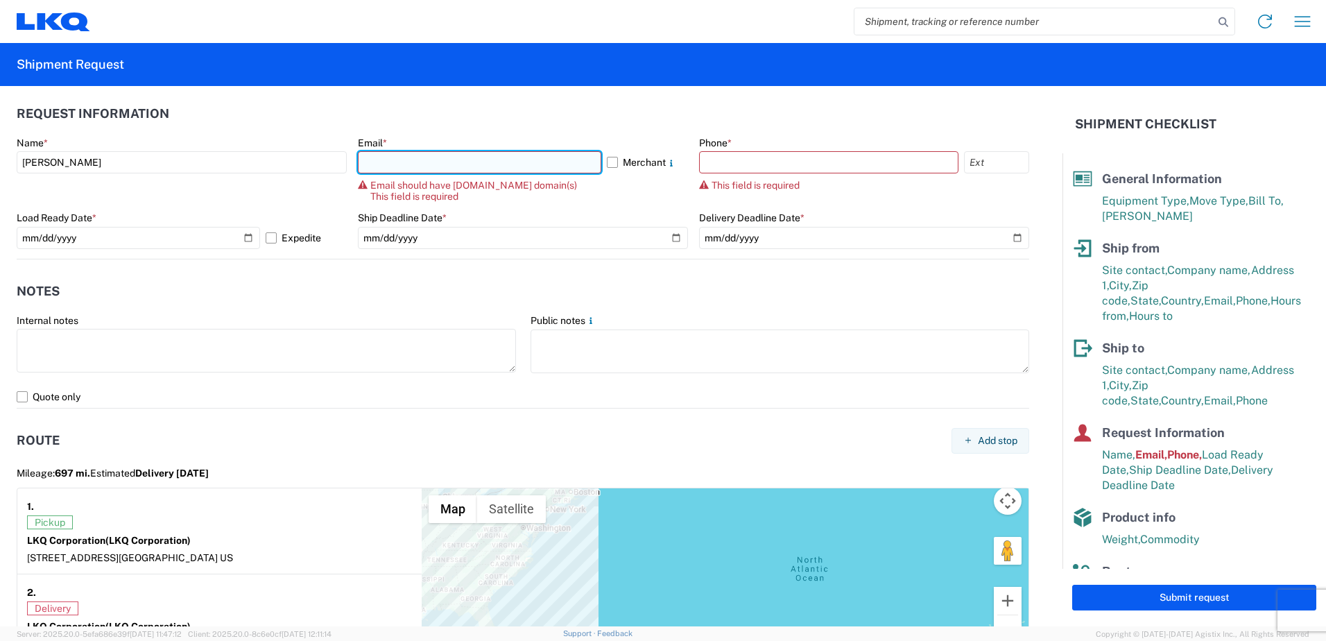
click at [458, 162] on input "text" at bounding box center [479, 162] width 243 height 22
type input "[EMAIL_ADDRESS][DOMAIN_NAME]"
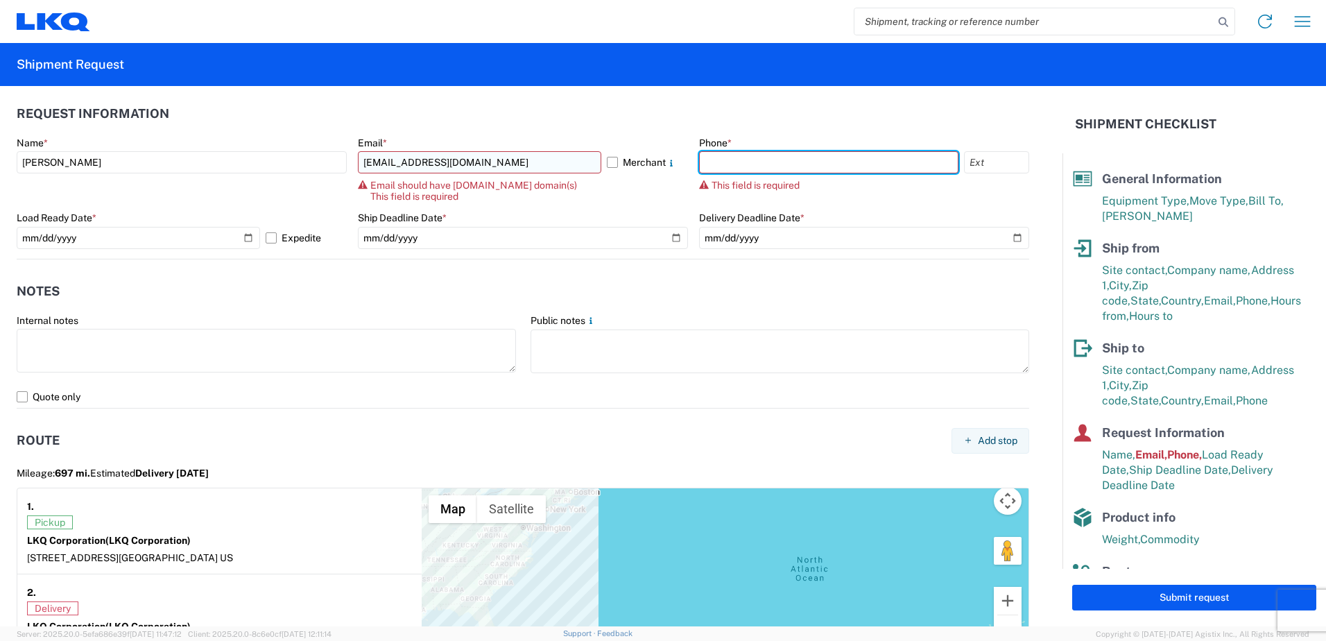
type input "4108977117"
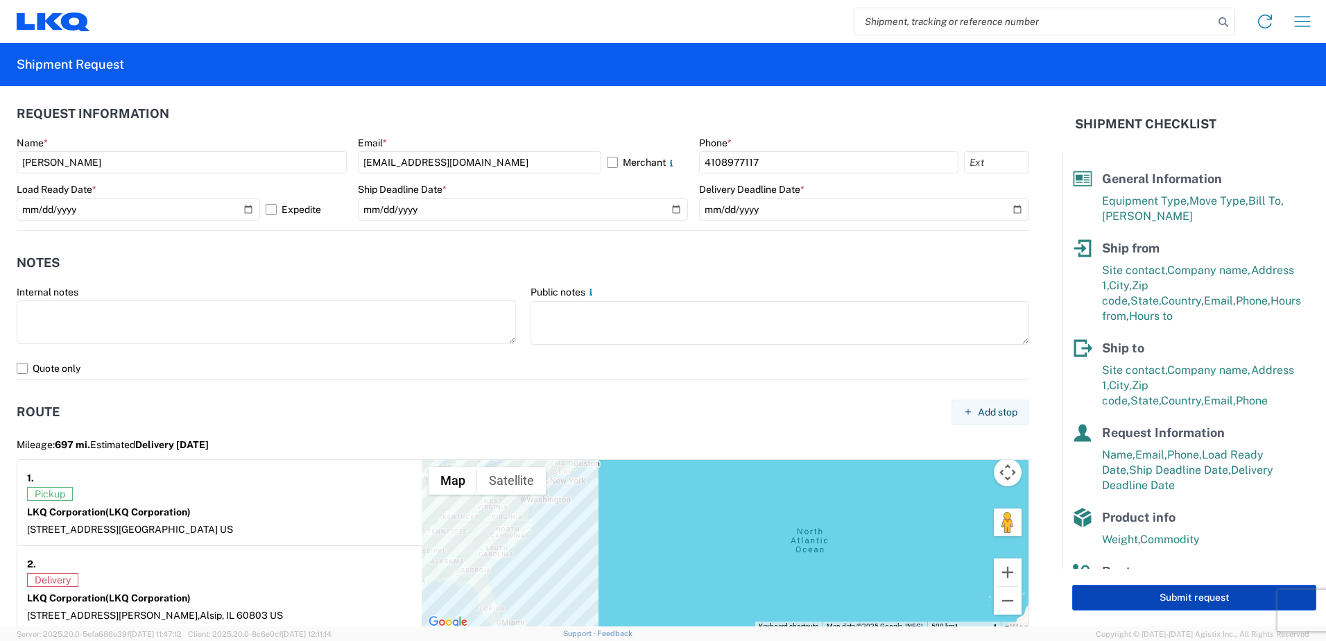
click at [1195, 591] on button "Submit request" at bounding box center [1194, 597] width 244 height 26
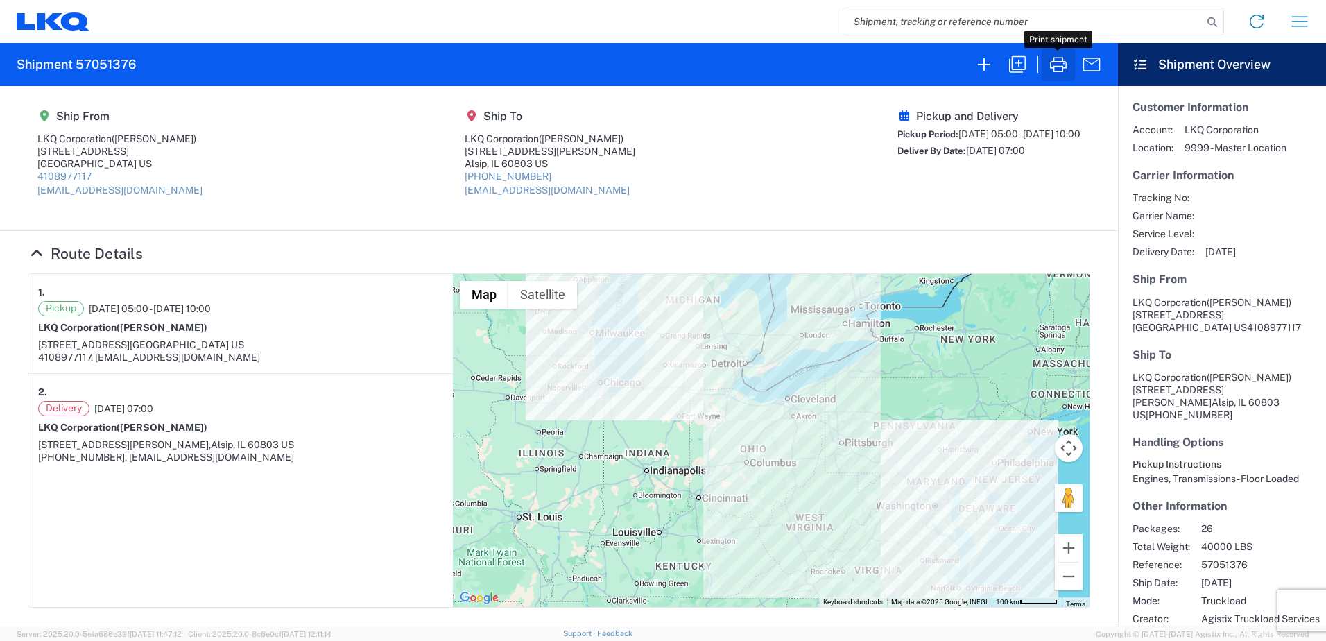
click at [1057, 64] on icon "button" at bounding box center [1058, 64] width 22 height 22
